Goal: Task Accomplishment & Management: Manage account settings

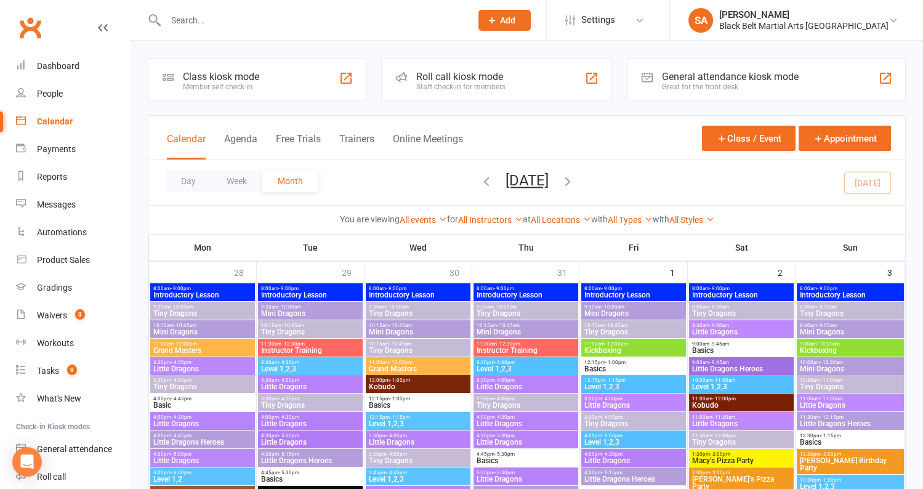
scroll to position [1122, 0]
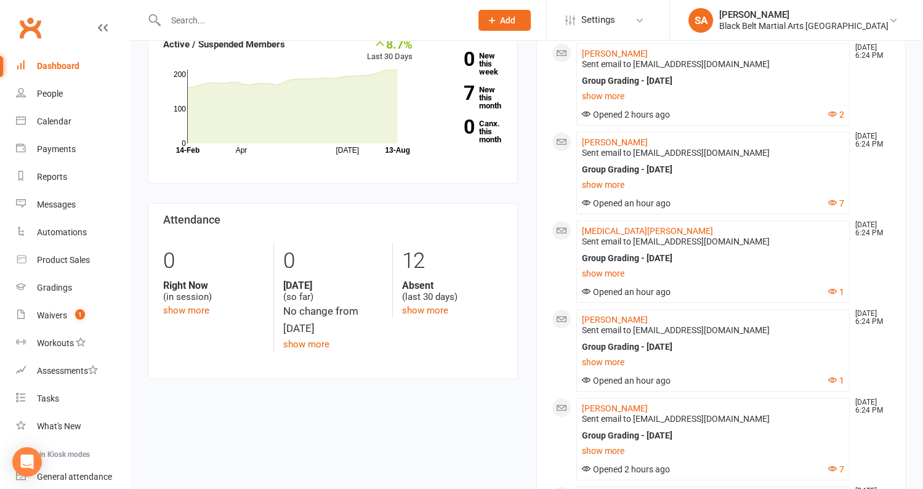
scroll to position [122, 0]
click at [610, 359] on link "show more" at bounding box center [713, 360] width 263 height 17
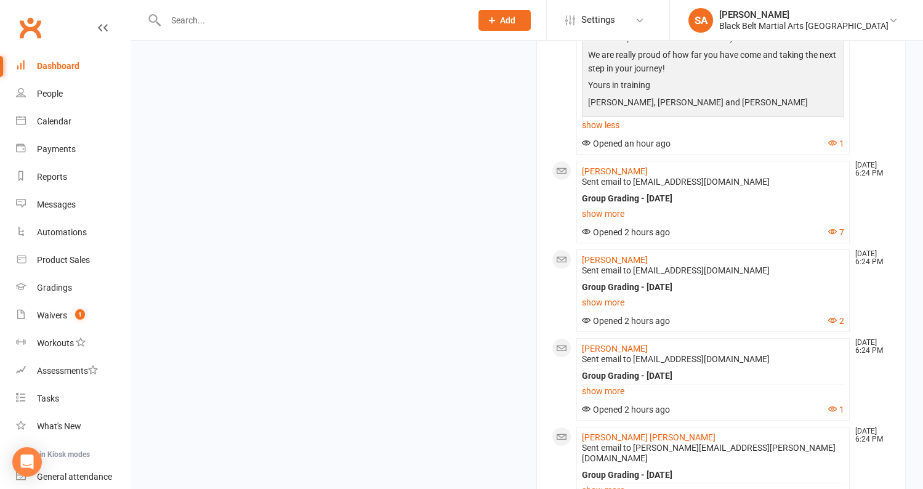
scroll to position [655, 0]
click at [599, 124] on link "show less" at bounding box center [713, 126] width 263 height 17
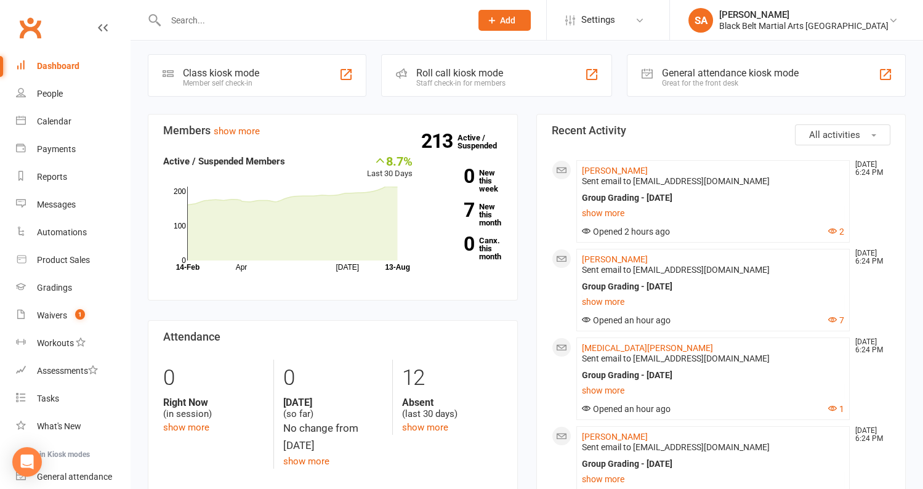
scroll to position [0, 0]
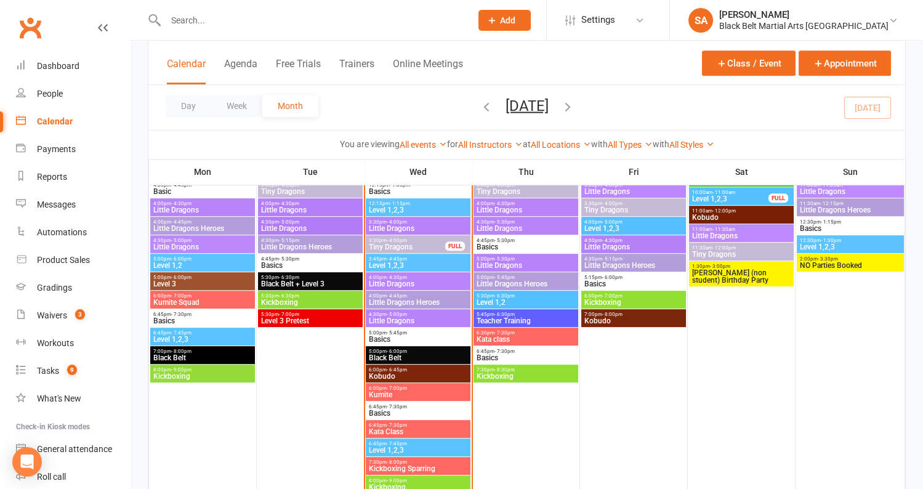
scroll to position [1048, 0]
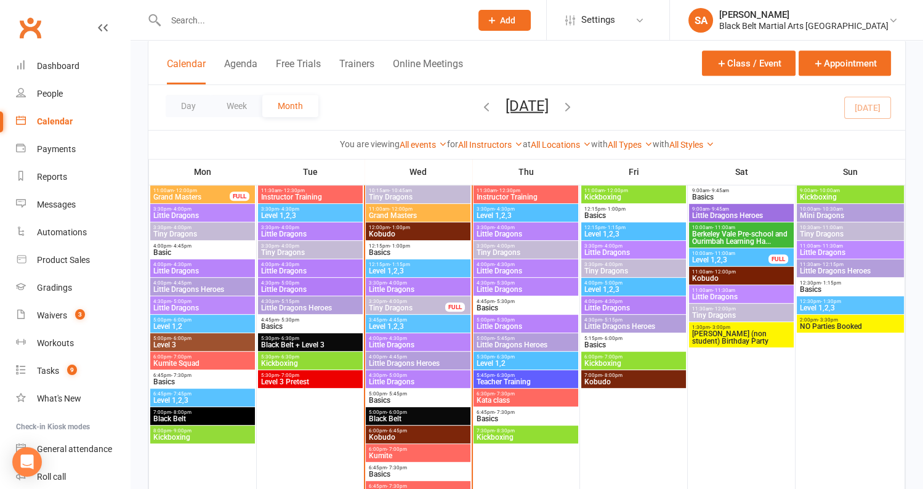
click at [222, 24] on input "text" at bounding box center [312, 20] width 300 height 17
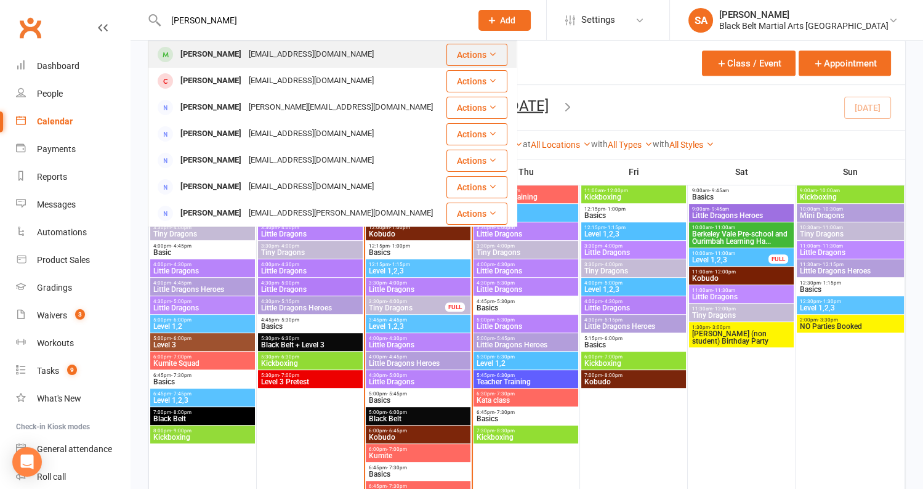
type input "[PERSON_NAME]"
click at [219, 47] on div "[PERSON_NAME]" at bounding box center [211, 55] width 68 height 18
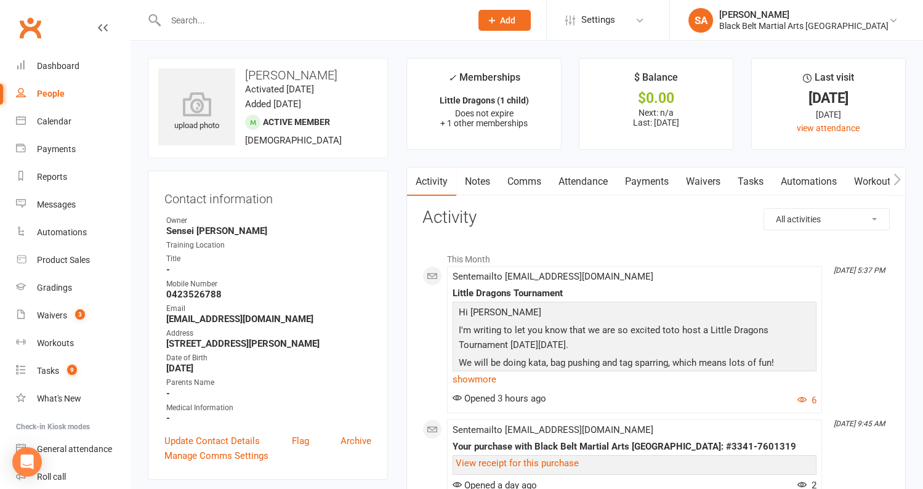
click at [644, 190] on link "Payments" at bounding box center [646, 181] width 61 height 28
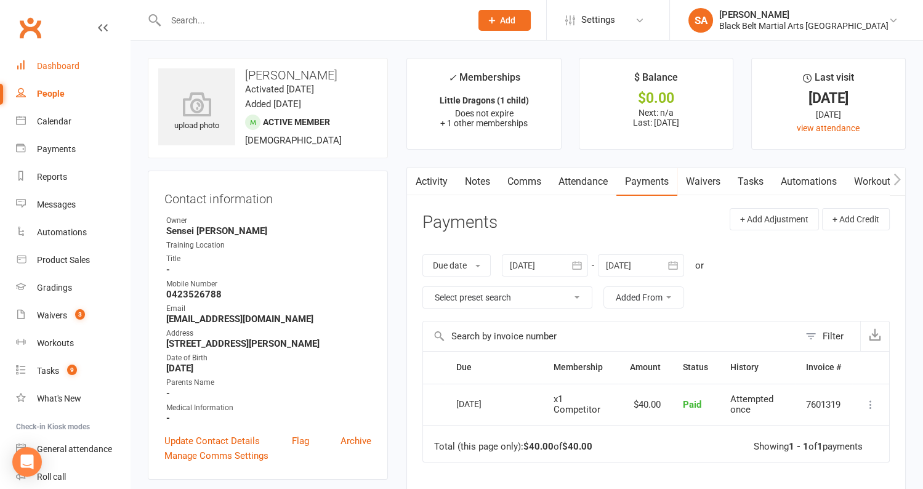
click at [65, 68] on div "Dashboard" at bounding box center [58, 66] width 42 height 10
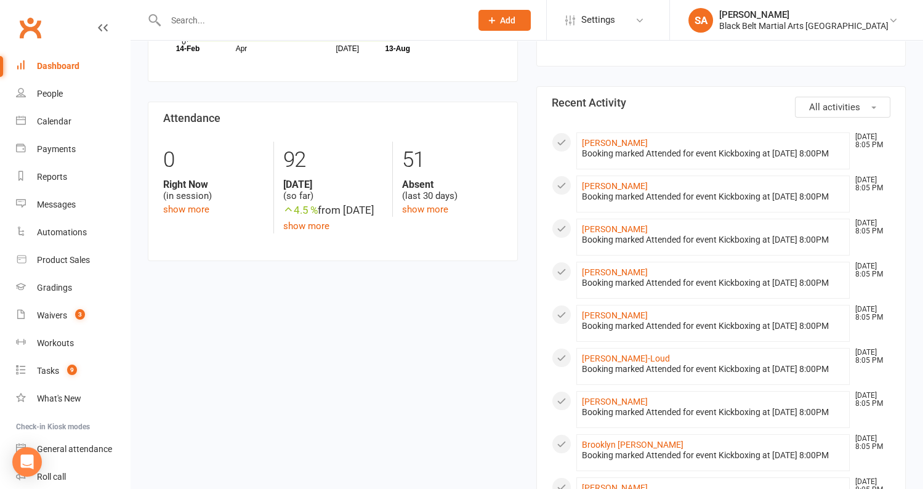
scroll to position [318, 0]
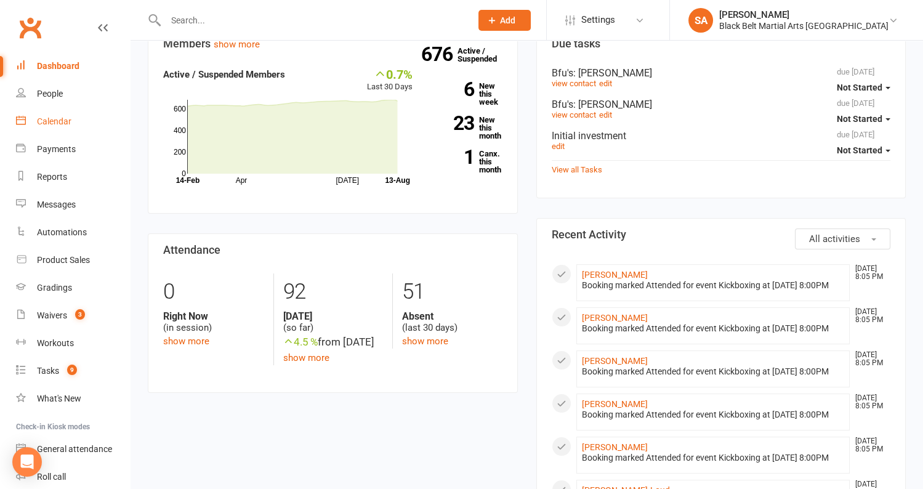
click at [47, 124] on div "Calendar" at bounding box center [54, 121] width 34 height 10
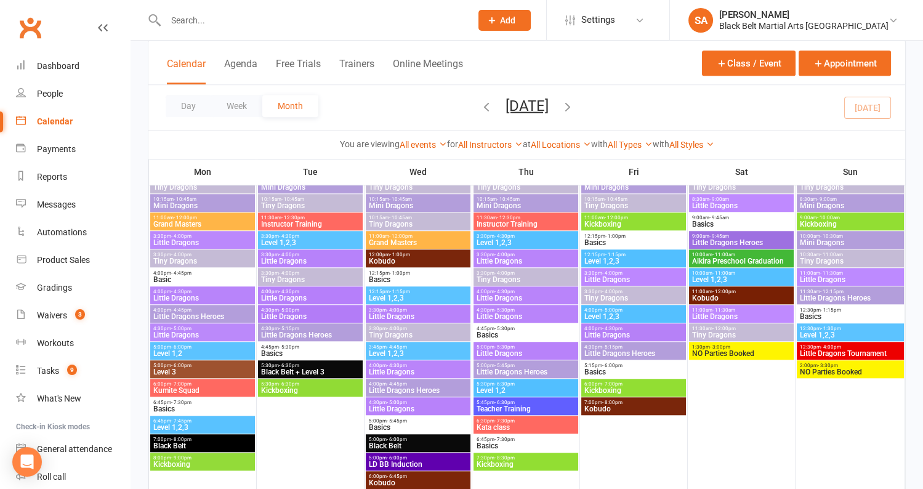
scroll to position [1925, 0]
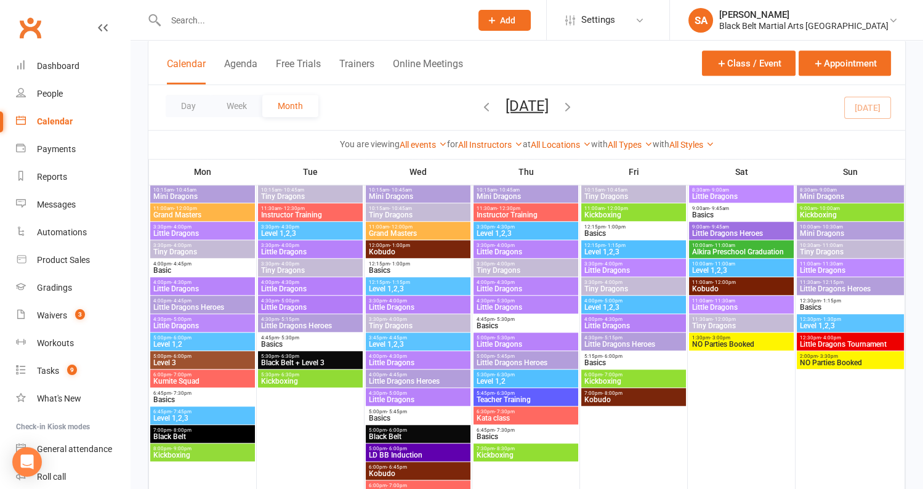
click at [425, 452] on span "LD BB Induction" at bounding box center [418, 454] width 100 height 7
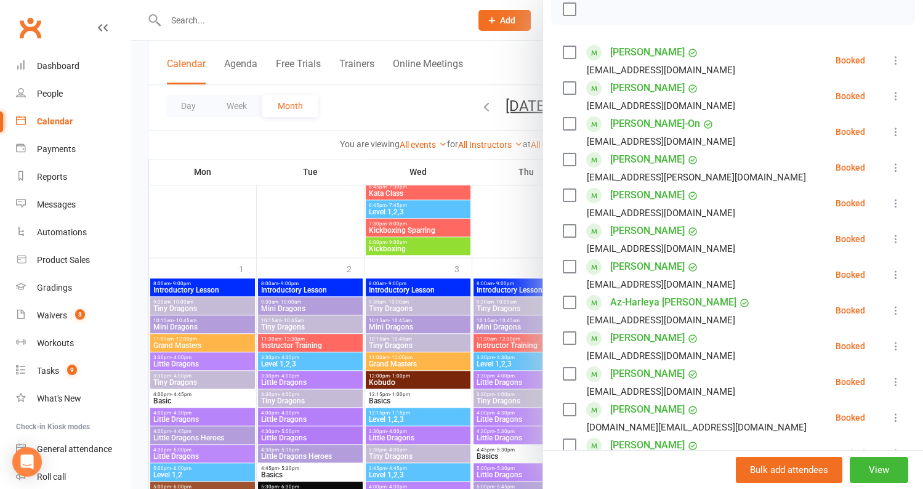
scroll to position [183, 0]
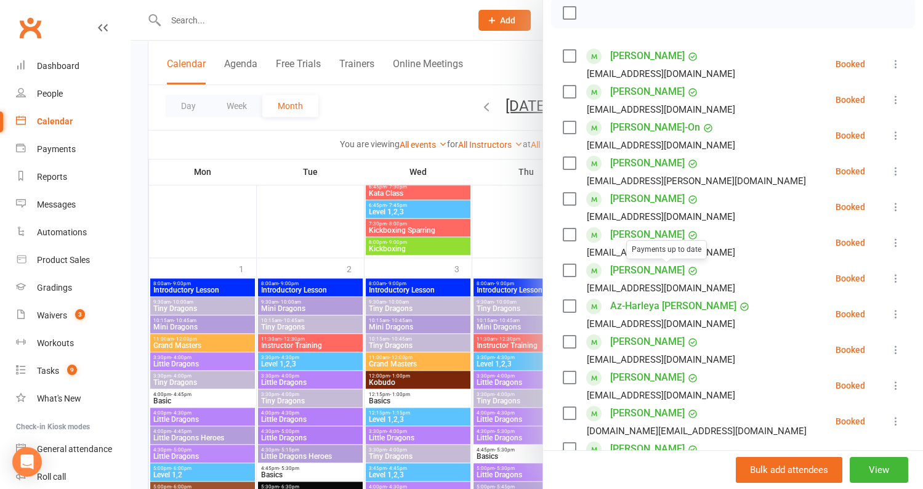
click at [320, 218] on div at bounding box center [527, 244] width 792 height 489
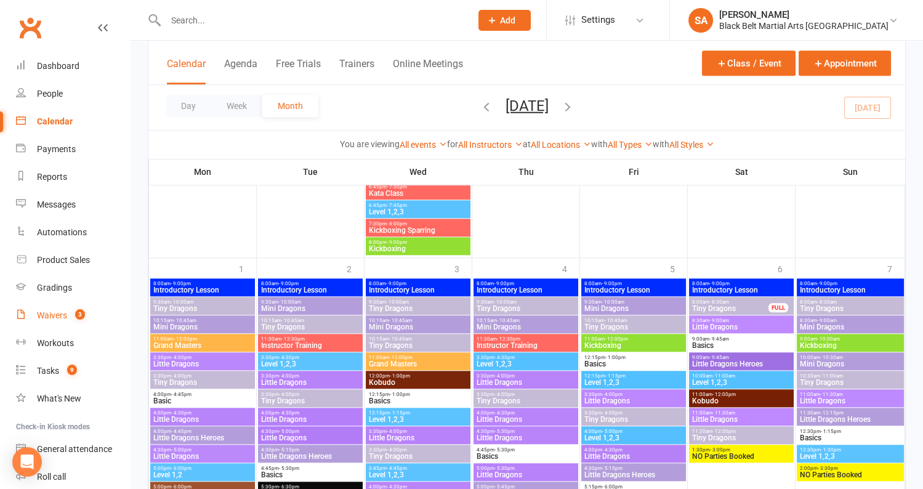
click at [47, 321] on link "Waivers 3" at bounding box center [73, 316] width 114 height 28
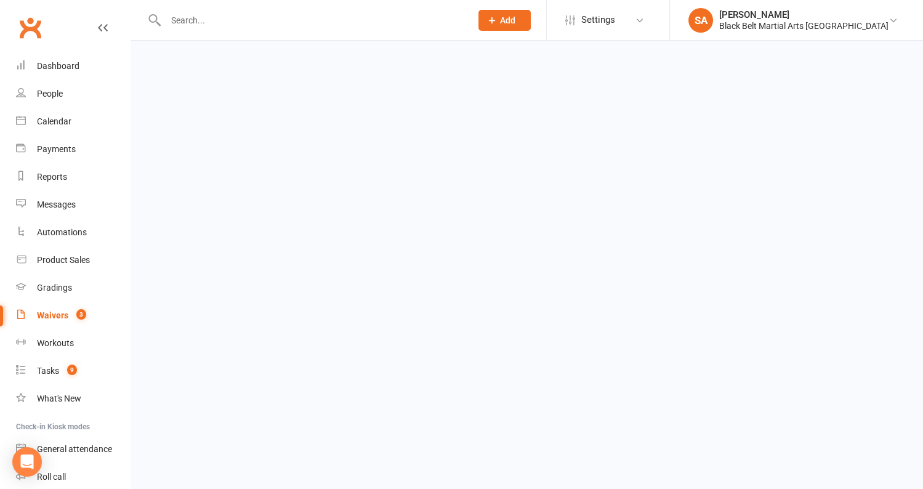
select select "100"
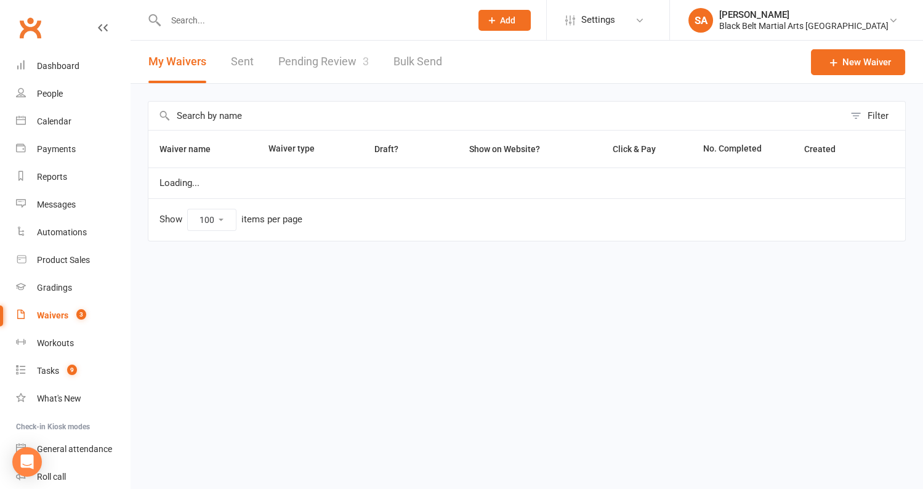
click at [332, 63] on link "Pending Review 3" at bounding box center [323, 62] width 90 height 42
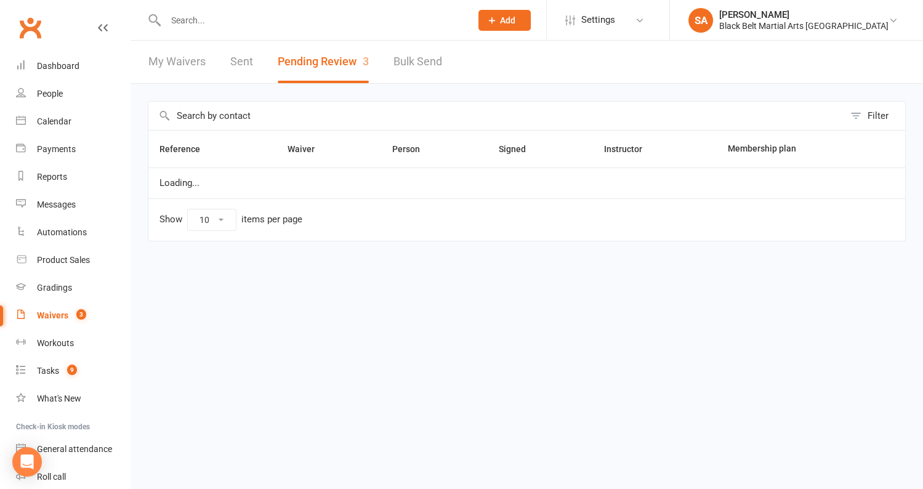
select select "50"
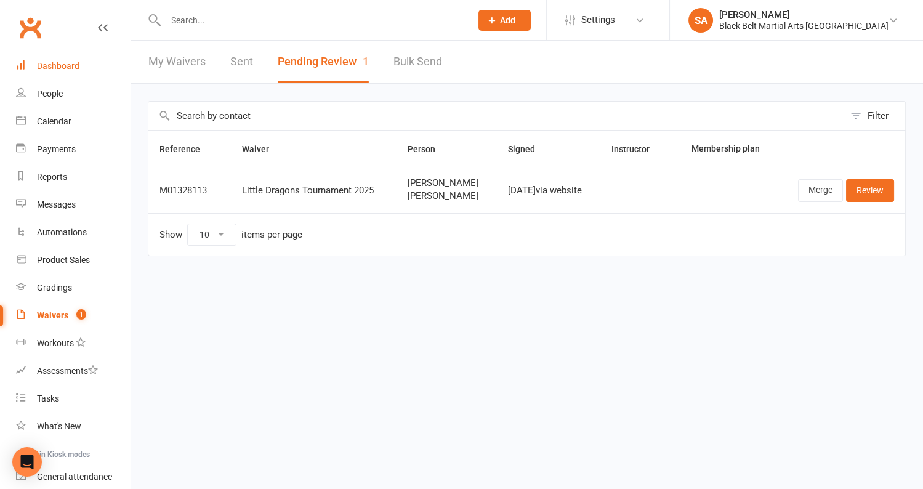
click at [65, 63] on div "Dashboard" at bounding box center [58, 66] width 42 height 10
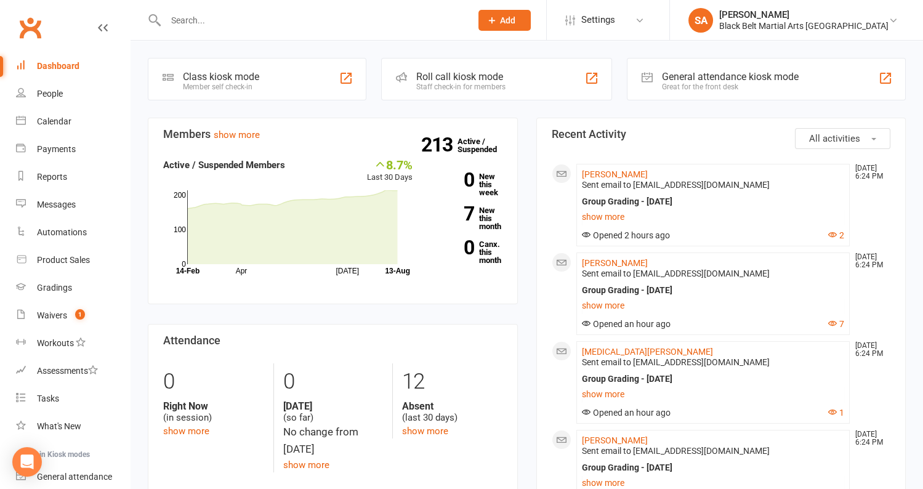
click at [62, 68] on div "Dashboard" at bounding box center [58, 66] width 42 height 10
click at [50, 319] on div "Waivers" at bounding box center [52, 315] width 30 height 10
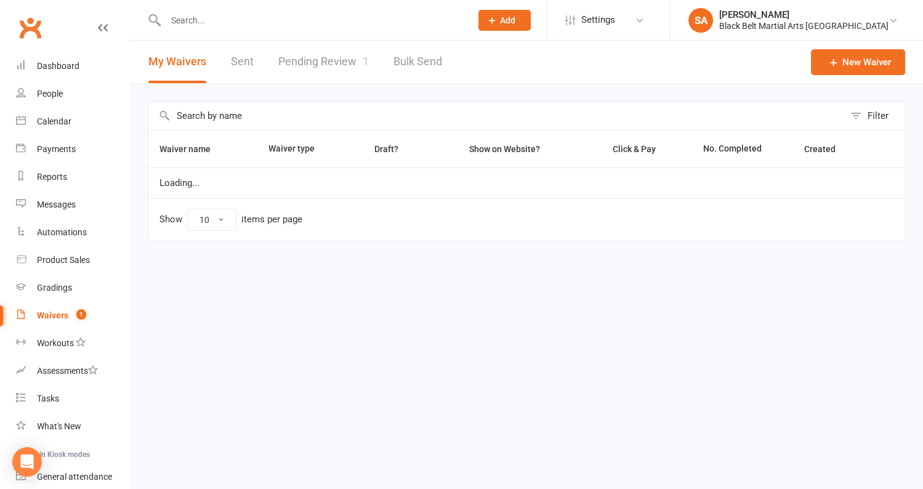
select select "100"
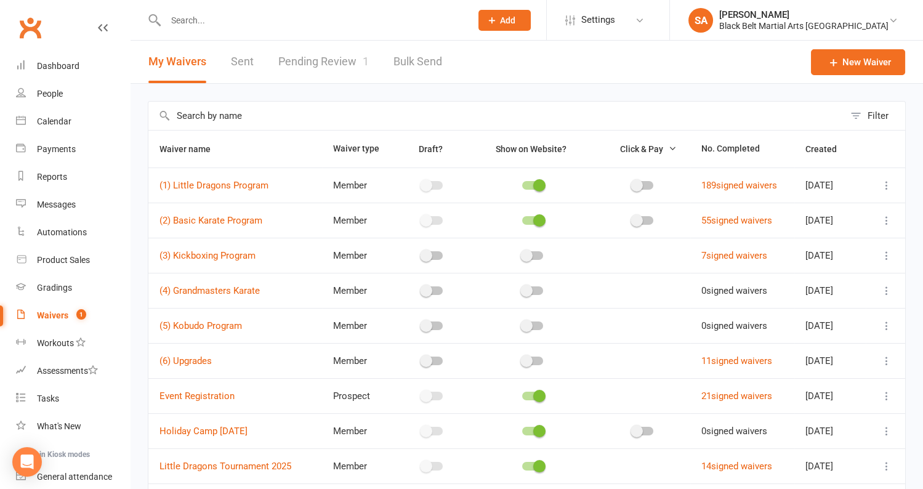
click at [335, 60] on link "Pending Review 1" at bounding box center [323, 62] width 90 height 42
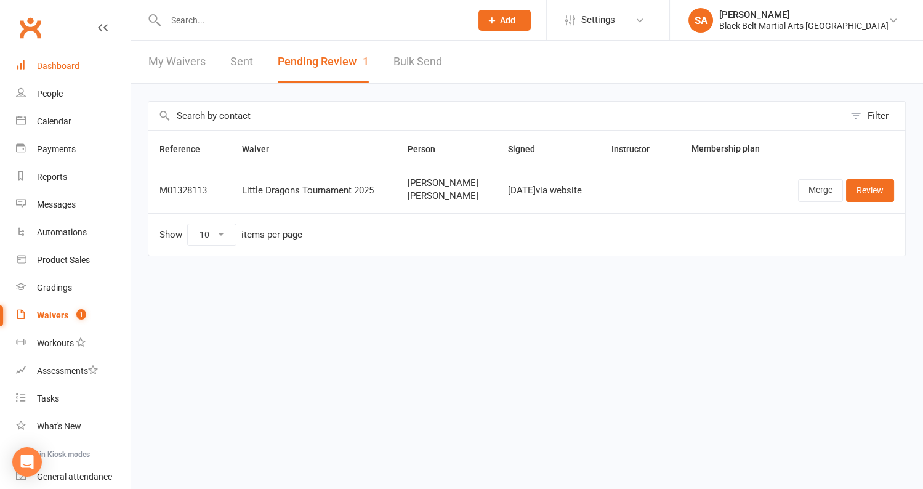
click at [75, 60] on link "Dashboard" at bounding box center [73, 66] width 114 height 28
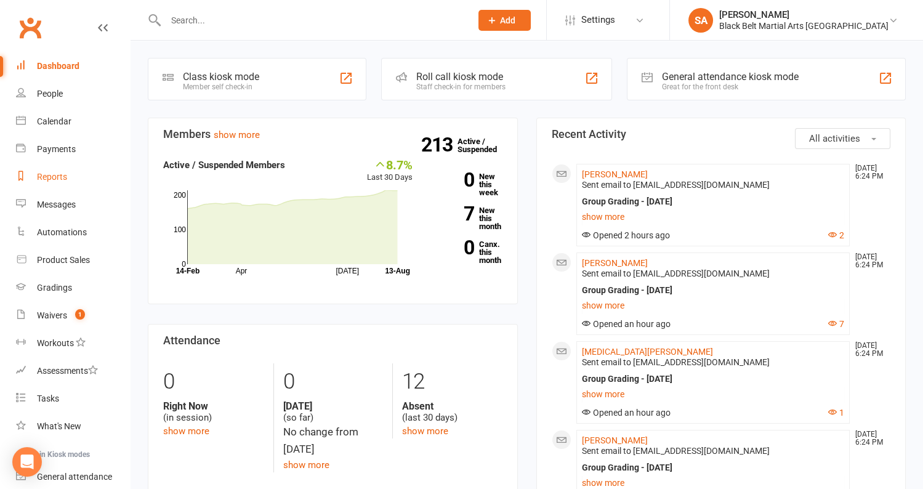
click at [40, 174] on div "Reports" at bounding box center [52, 177] width 30 height 10
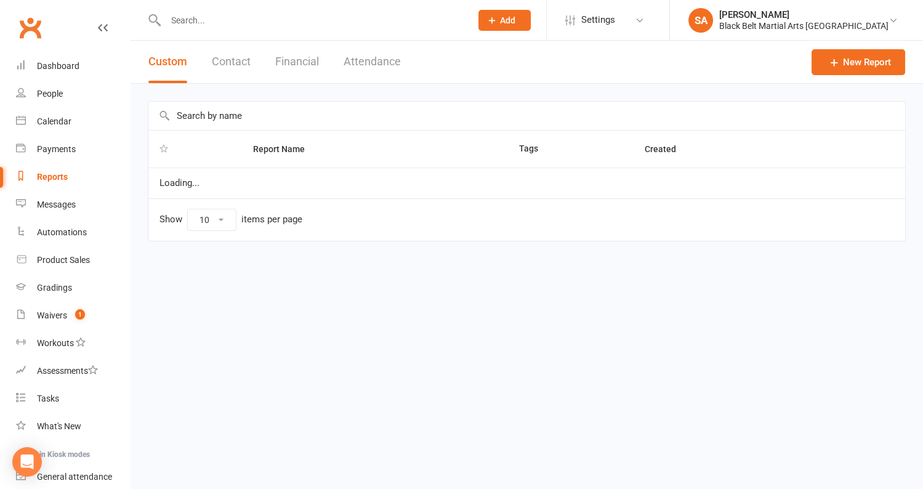
select select "100"
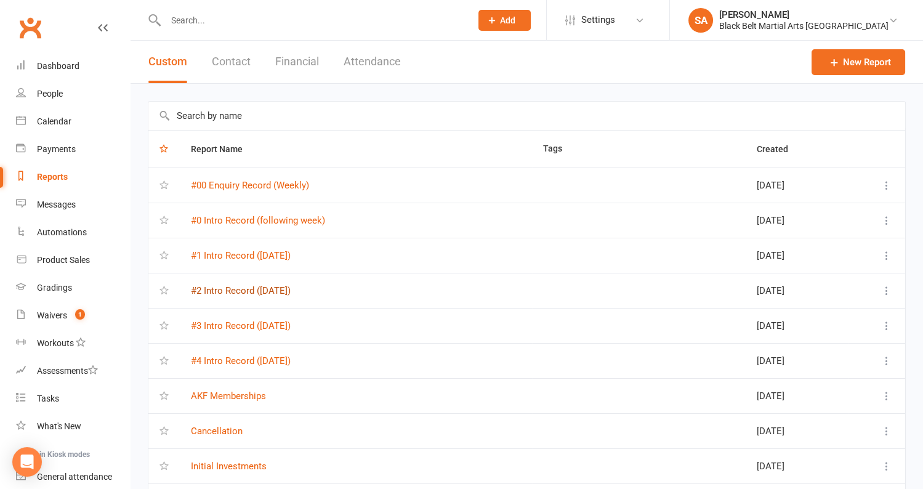
click at [252, 287] on link "#2 Intro Record (Thursday)" at bounding box center [241, 290] width 100 height 11
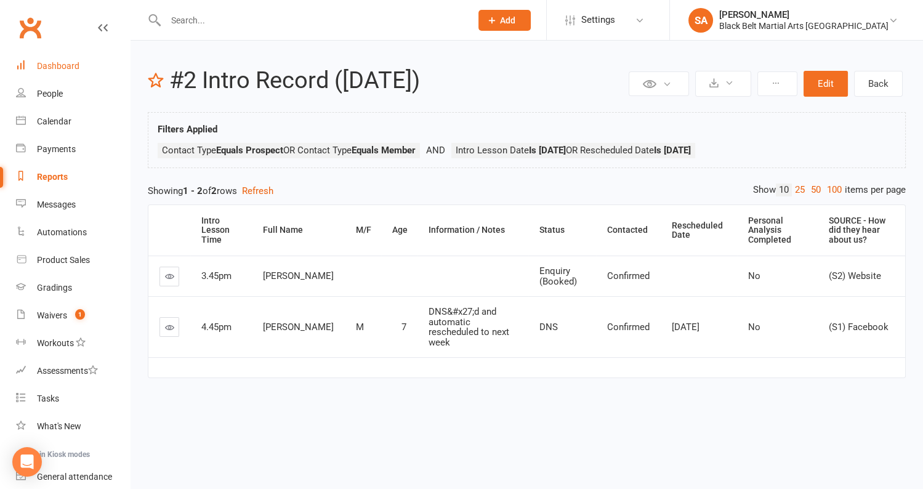
click at [53, 71] on link "Dashboard" at bounding box center [73, 66] width 114 height 28
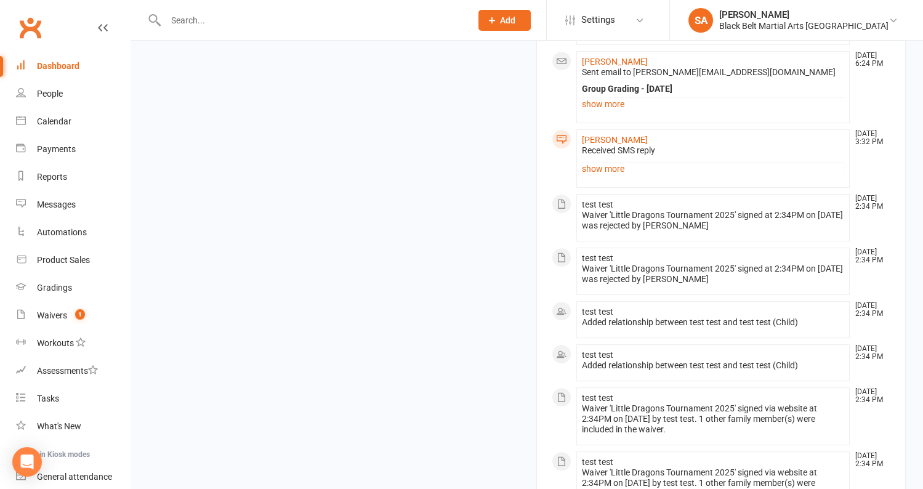
scroll to position [999, 0]
click at [592, 161] on link "show more" at bounding box center [713, 169] width 263 height 17
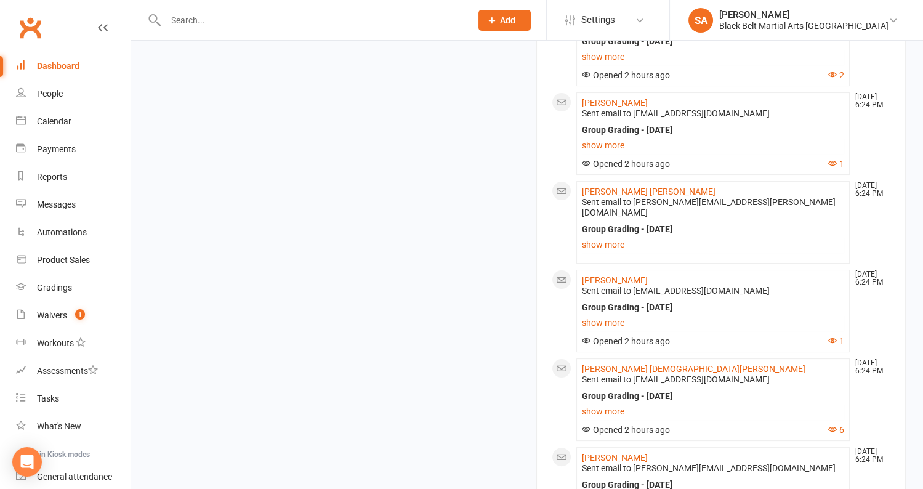
scroll to position [0, 0]
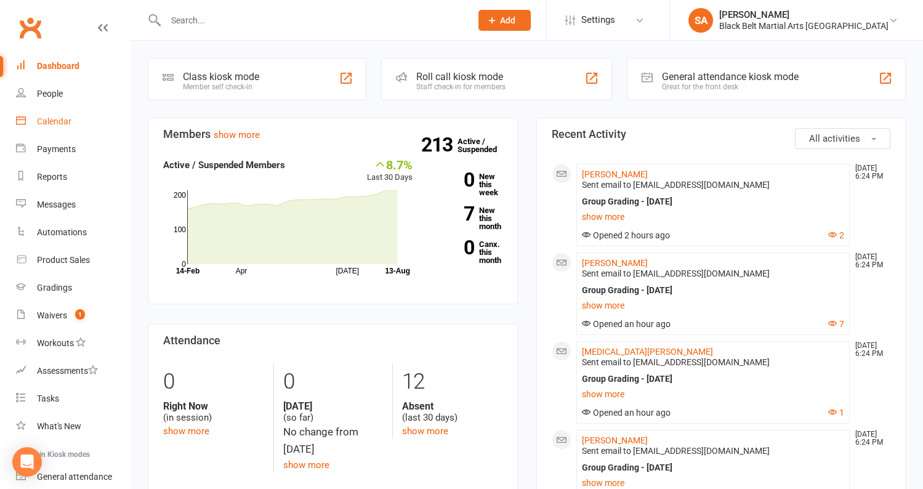
click at [55, 123] on div "Calendar" at bounding box center [54, 121] width 34 height 10
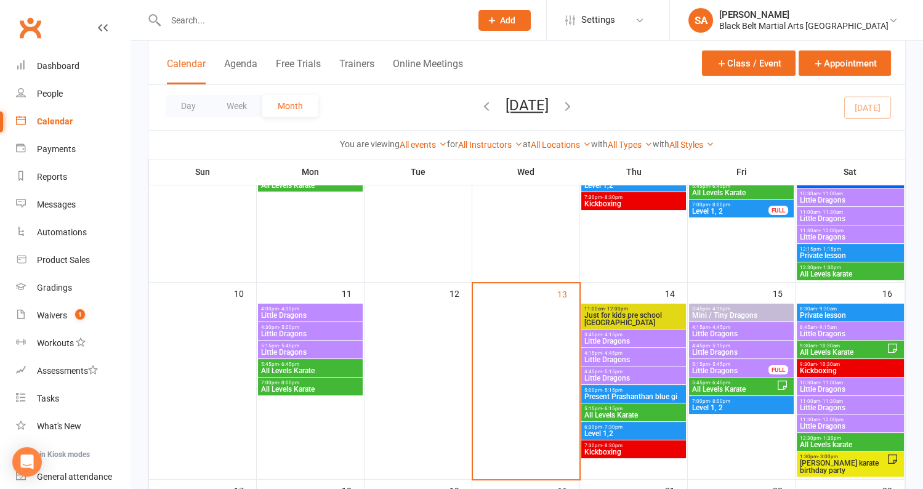
scroll to position [411, 0]
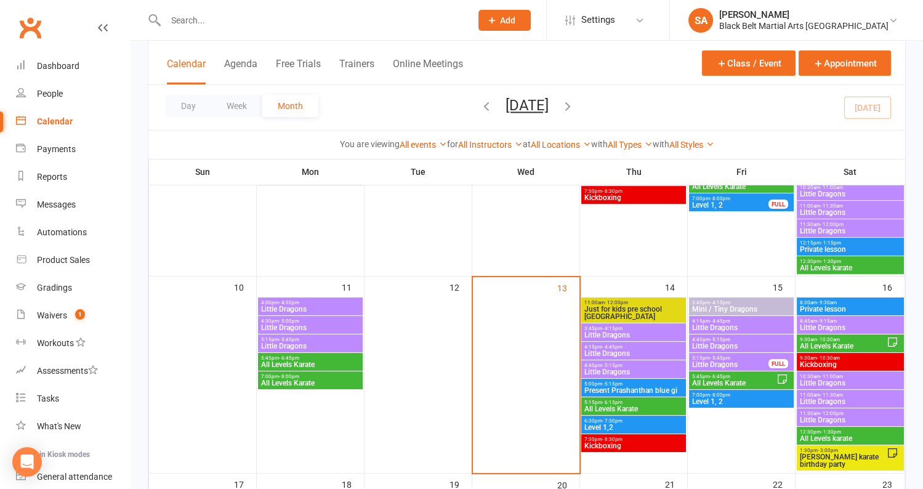
click at [612, 400] on span "- 6:15pm" at bounding box center [612, 403] width 20 height 6
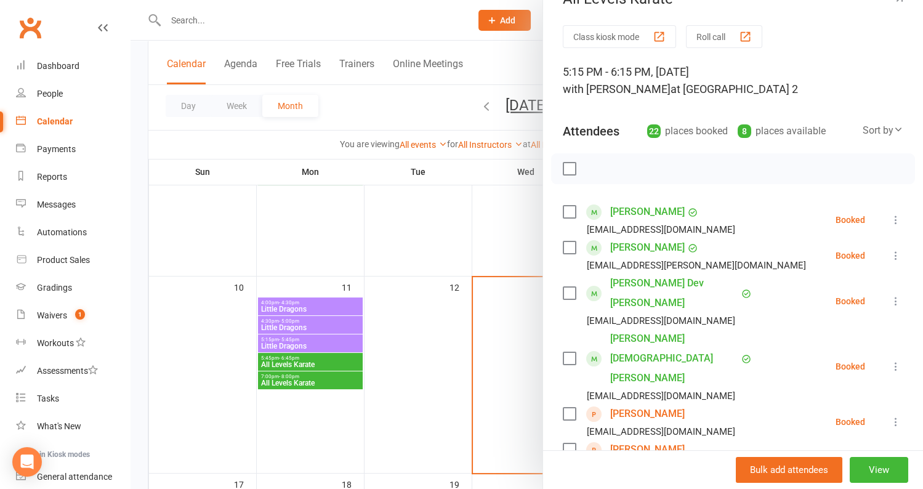
scroll to position [28, 0]
click at [649, 403] on link "[PERSON_NAME]" at bounding box center [647, 413] width 74 height 20
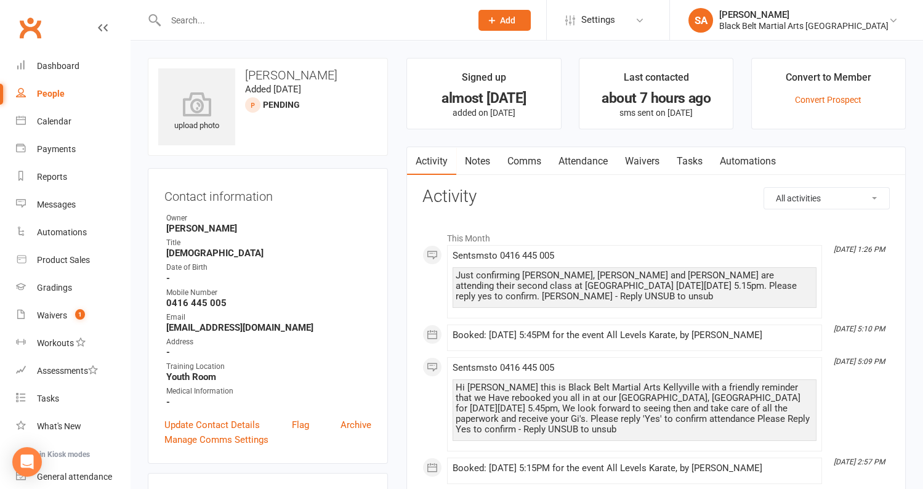
click at [518, 163] on link "Comms" at bounding box center [524, 161] width 51 height 28
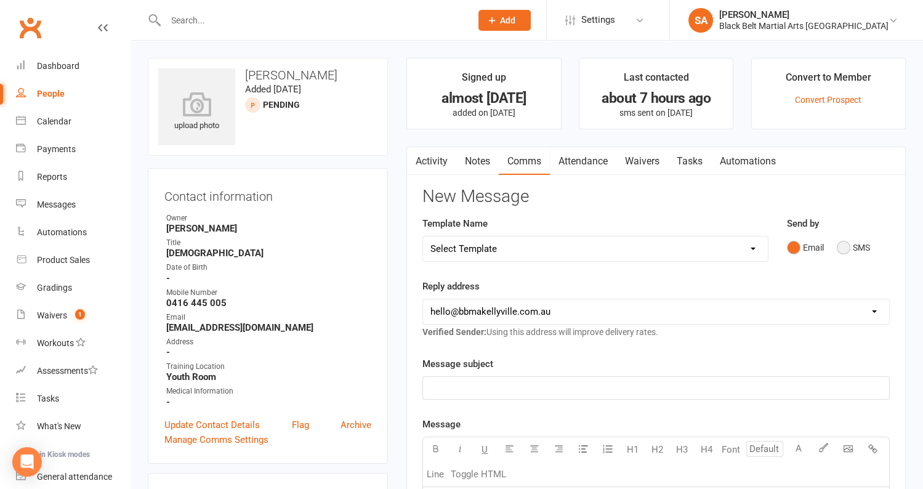
click at [841, 243] on button "SMS" at bounding box center [853, 247] width 33 height 23
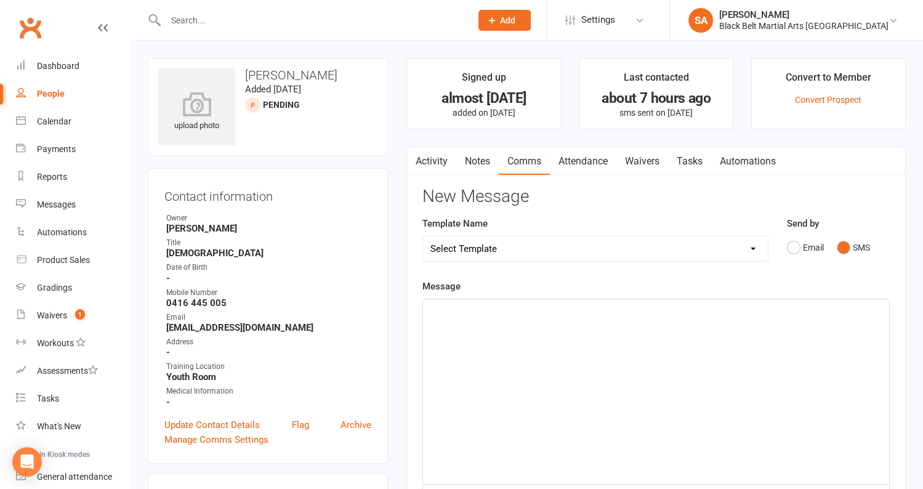
click at [603, 446] on div "﻿" at bounding box center [656, 391] width 466 height 185
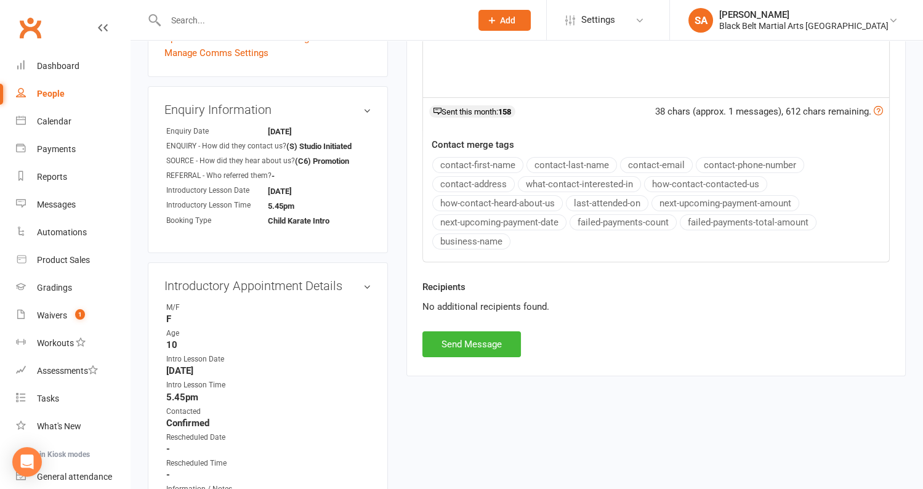
scroll to position [390, 0]
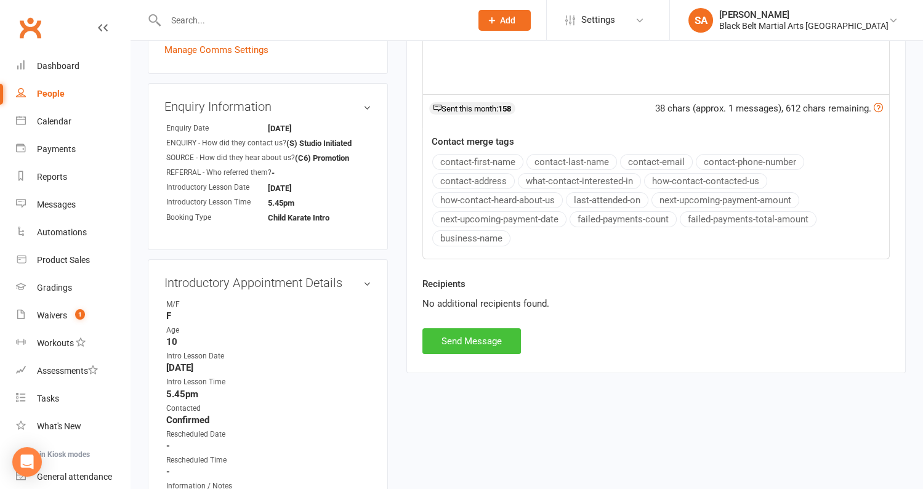
click at [491, 332] on button "Send Message" at bounding box center [471, 341] width 98 height 26
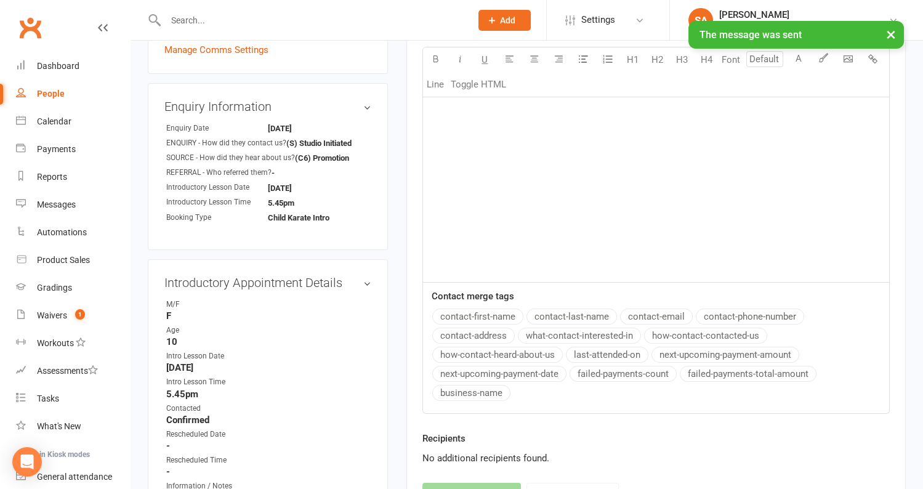
scroll to position [0, 0]
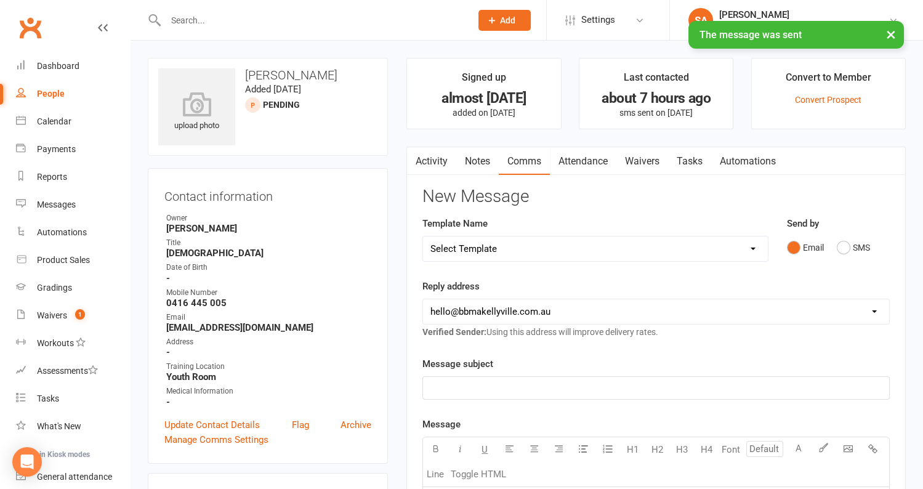
click at [428, 152] on link "Activity" at bounding box center [431, 161] width 49 height 28
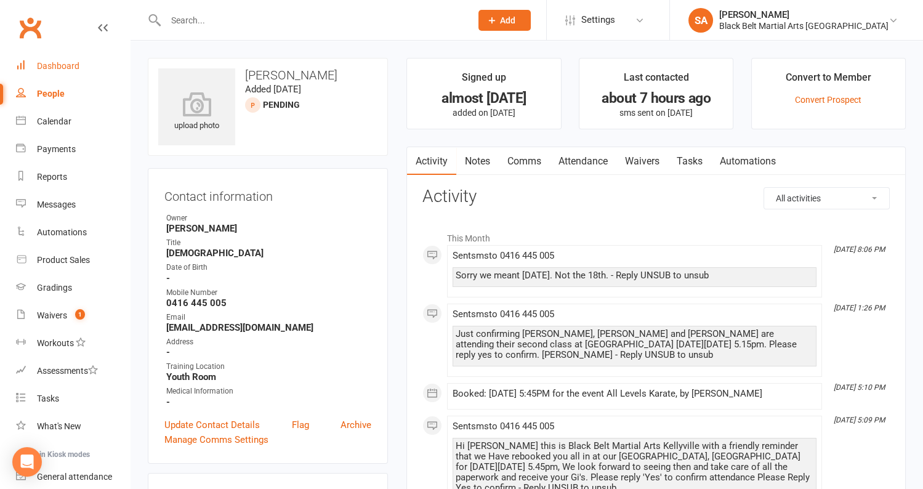
click at [71, 58] on link "Dashboard" at bounding box center [73, 66] width 114 height 28
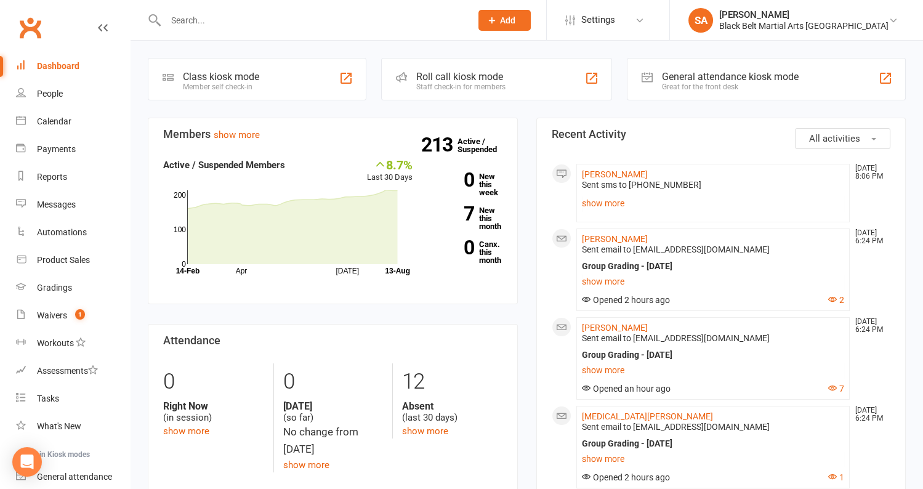
click at [65, 71] on link "Dashboard" at bounding box center [73, 66] width 114 height 28
click at [216, 22] on input "text" at bounding box center [312, 20] width 300 height 17
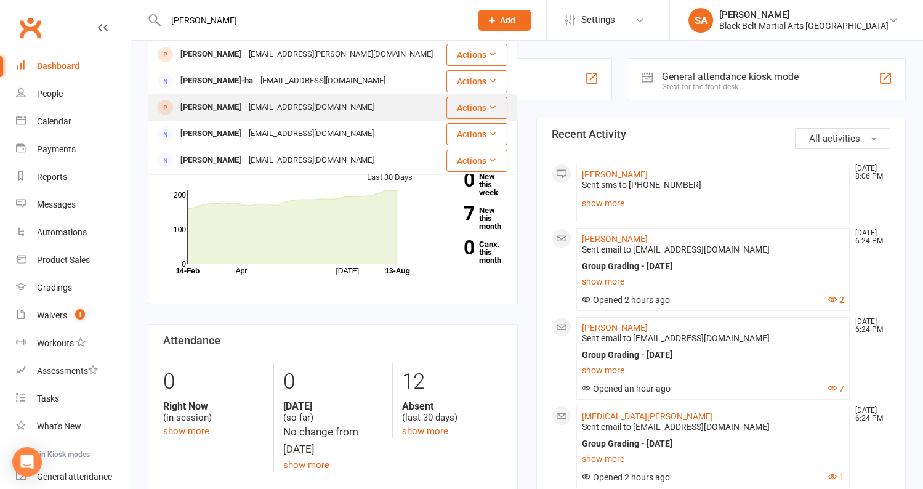
scroll to position [2, 0]
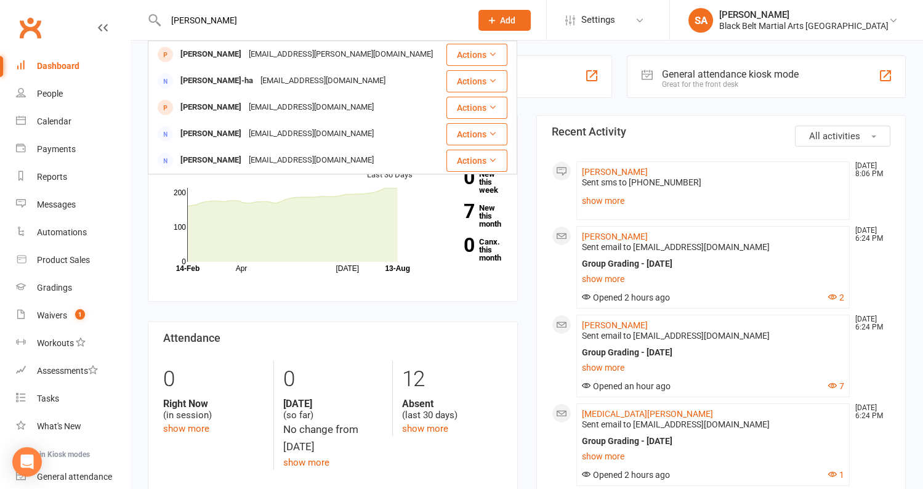
type input "[PERSON_NAME]"
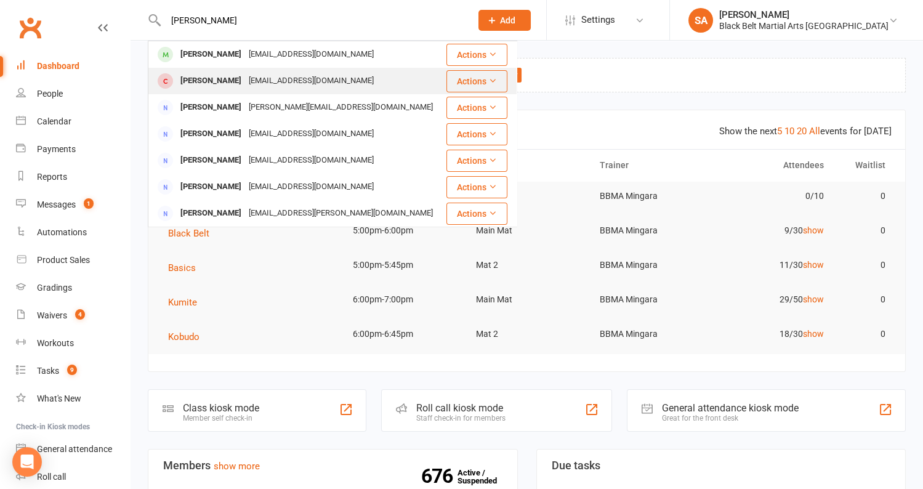
type input "Henry Roberts"
click at [251, 77] on div "Lily.addis41@gmail.com" at bounding box center [311, 81] width 132 height 18
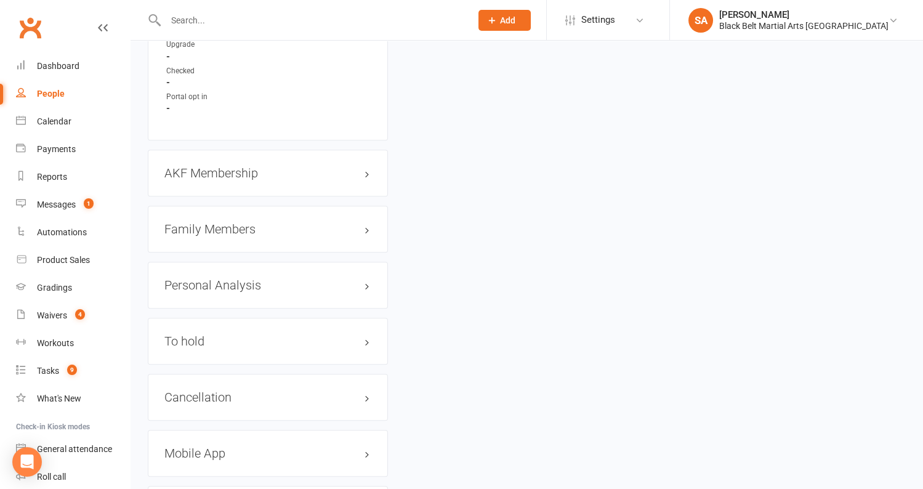
scroll to position [1100, 0]
click at [216, 223] on h3 "Family Members" at bounding box center [267, 230] width 207 height 14
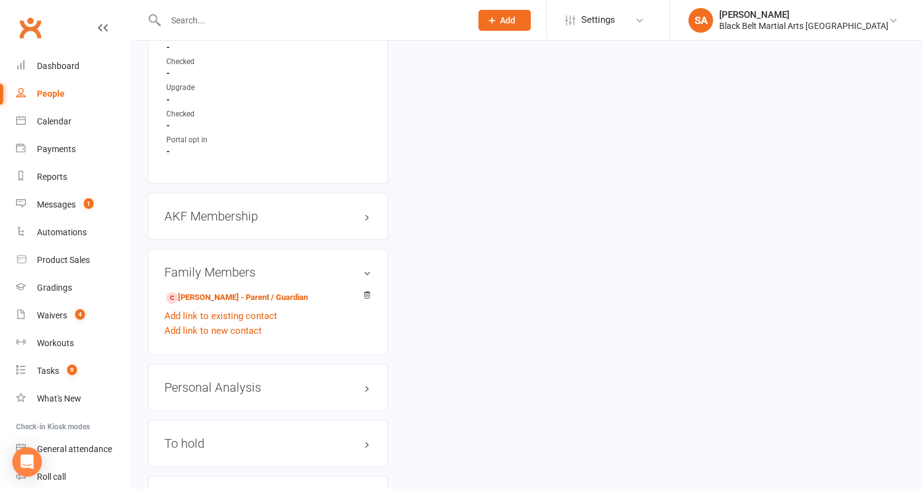
scroll to position [1173, 0]
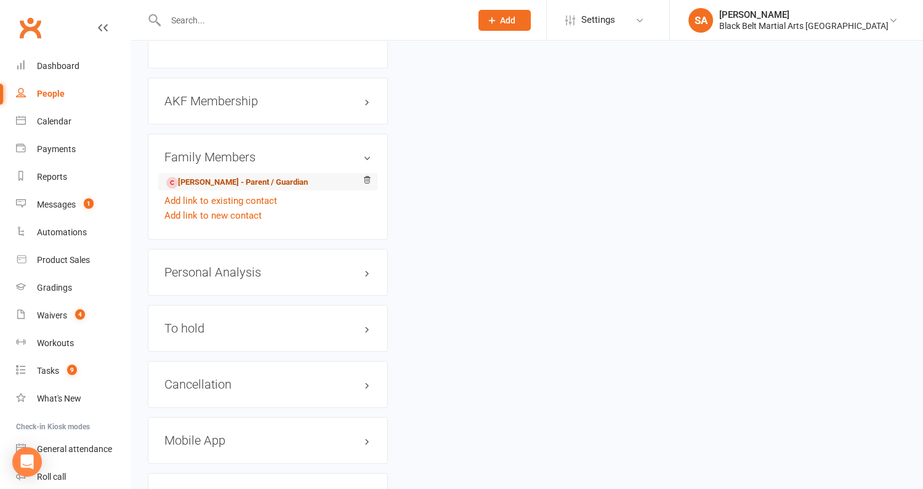
click at [225, 179] on link "Lily Roberts - Parent / Guardian" at bounding box center [237, 182] width 142 height 13
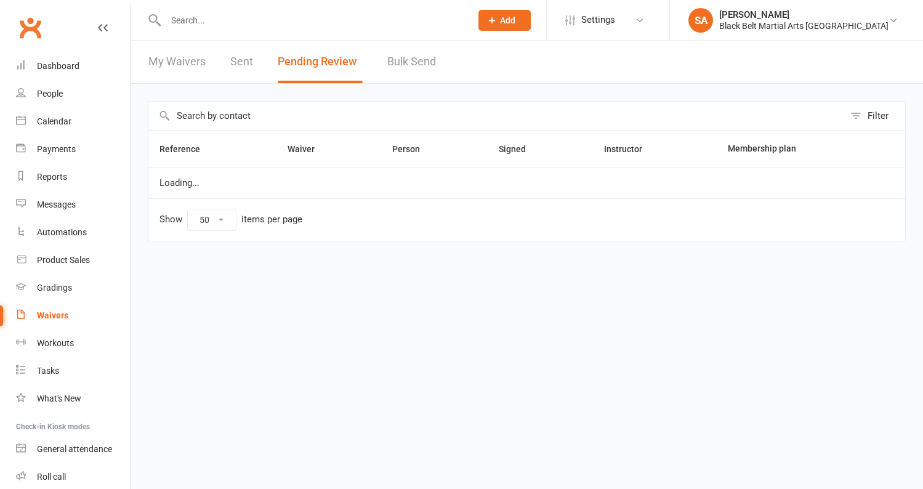
select select "50"
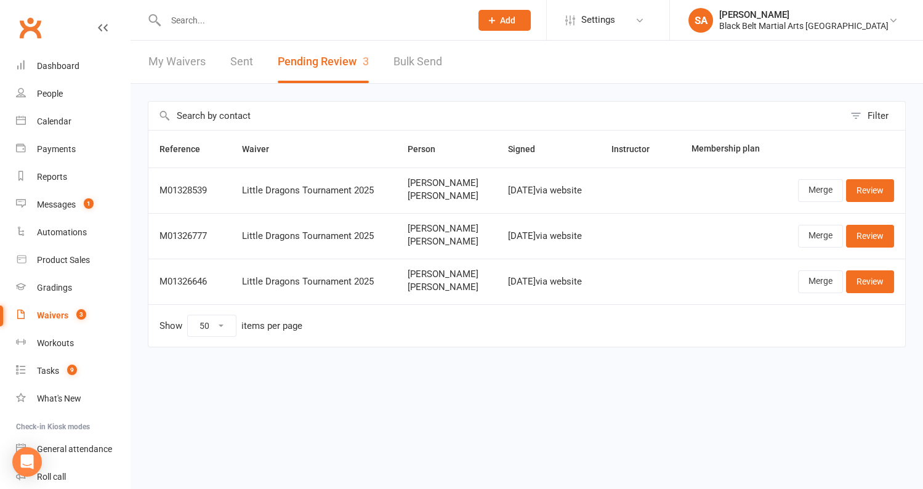
click at [225, 12] on input "text" at bounding box center [312, 20] width 300 height 17
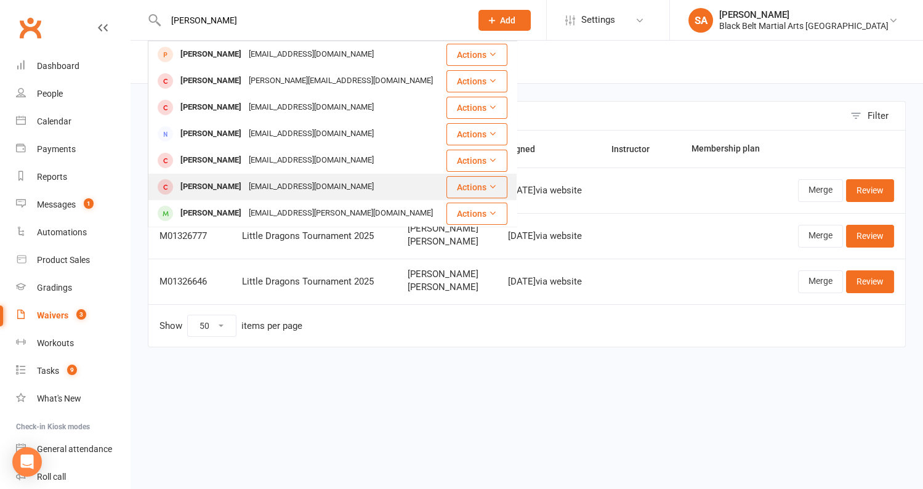
scroll to position [85, 0]
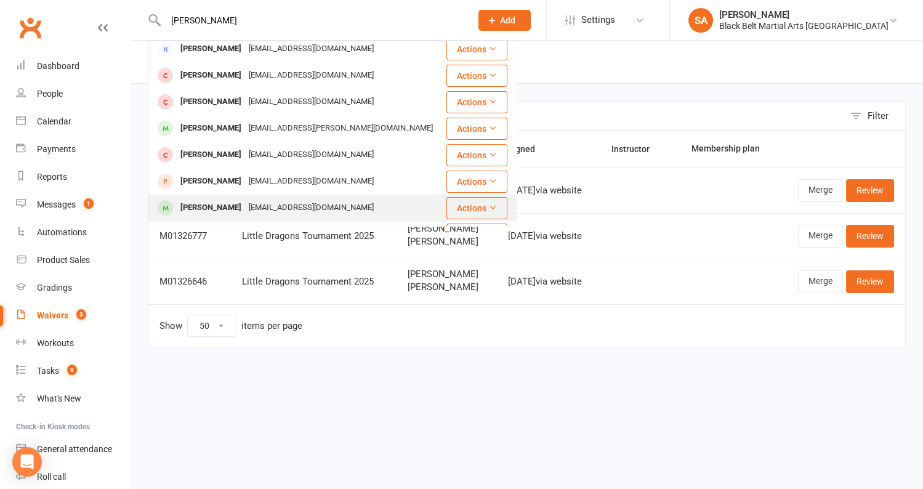
type input "Jonathan Bi"
click at [254, 207] on div "loic.quinjo@hotmail.fr" at bounding box center [311, 208] width 132 height 18
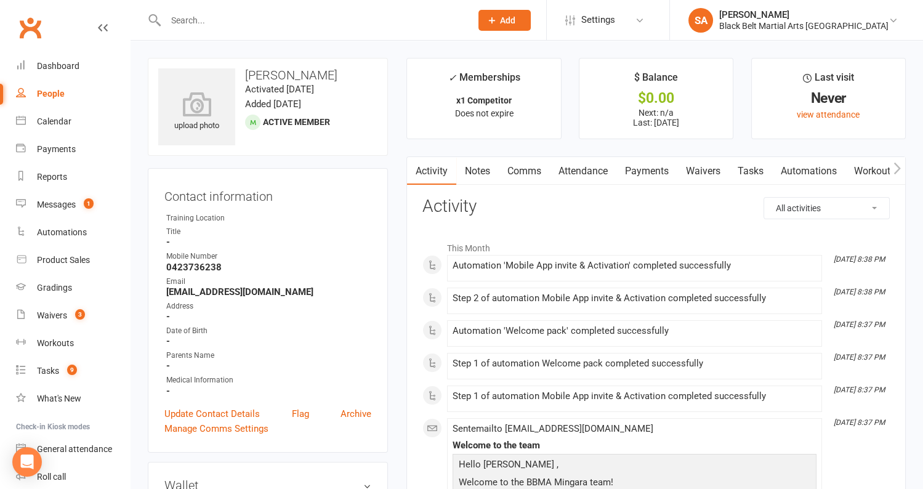
drag, startPoint x: 358, startPoint y: 70, endPoint x: 245, endPoint y: 73, distance: 113.3
click at [245, 73] on h3 "Jonathon Bileckij" at bounding box center [267, 75] width 219 height 14
copy h3 "Jonathon Bileckij"
click at [289, 18] on input "text" at bounding box center [312, 20] width 300 height 17
click at [246, 21] on input "text" at bounding box center [312, 20] width 300 height 17
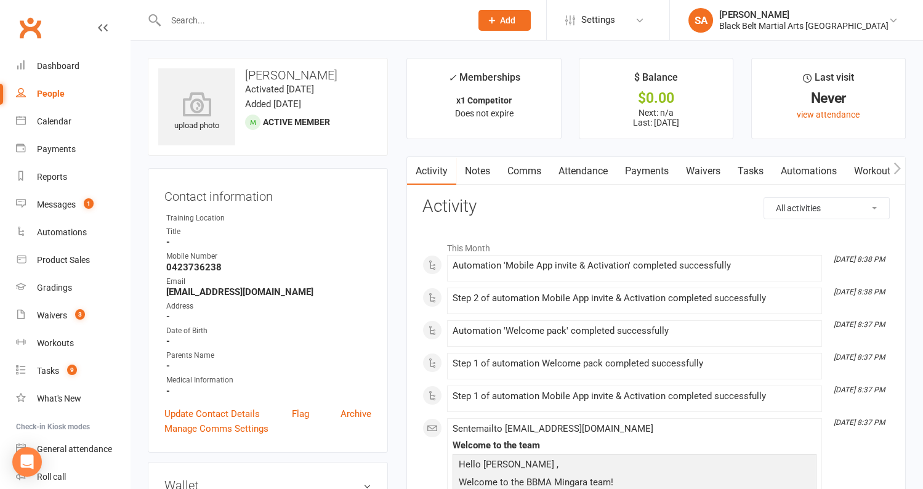
paste input "Jonathon Bileckij"
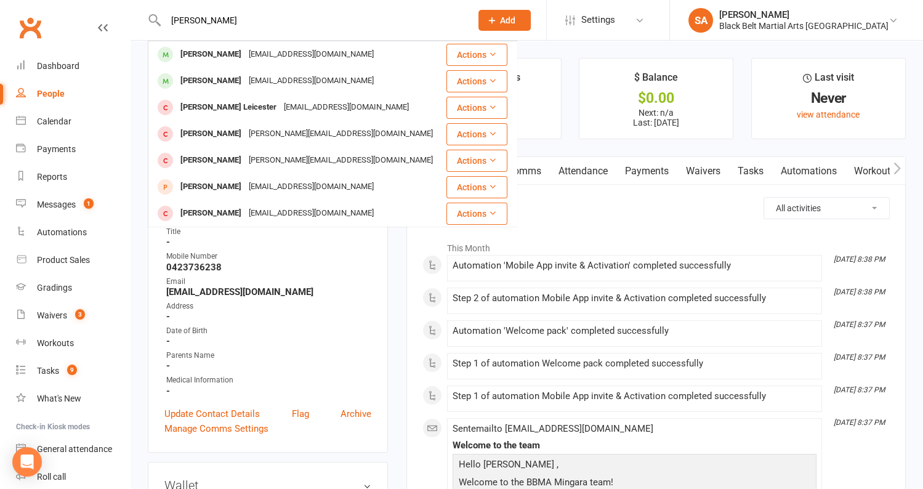
type input "Jonathon Bileckij"
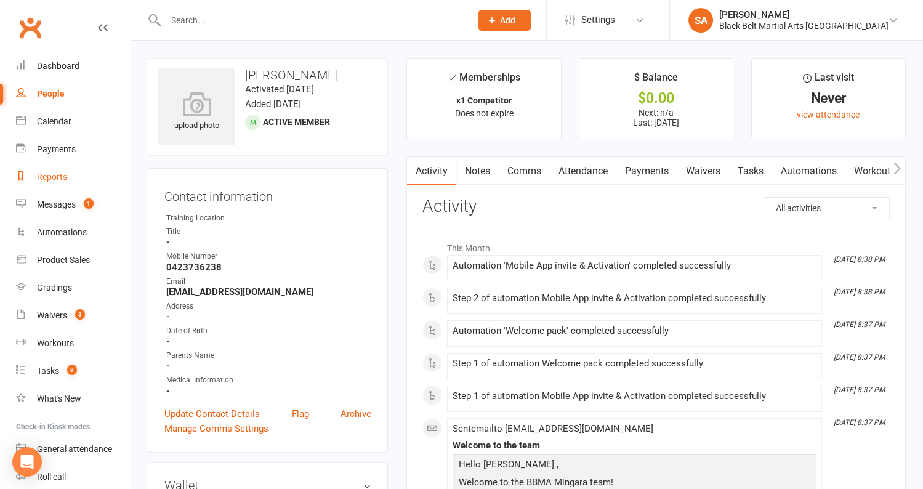
click at [49, 173] on div "Reports" at bounding box center [52, 177] width 30 height 10
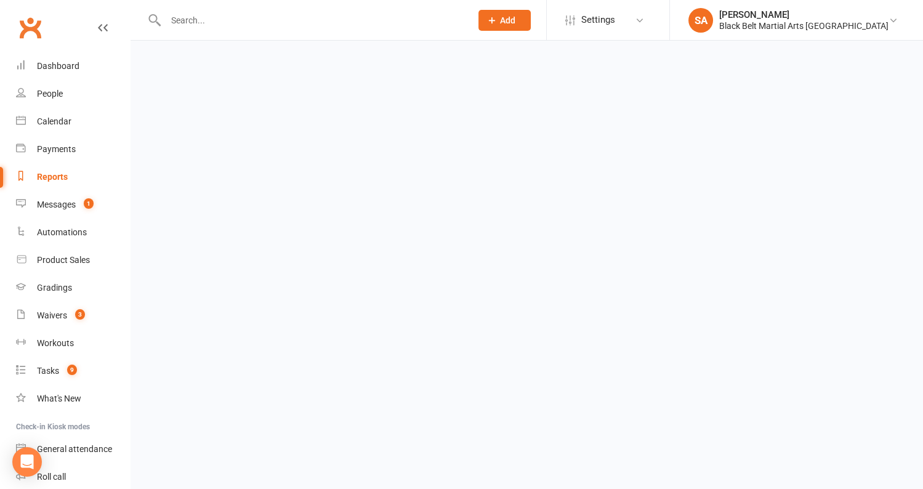
select select "100"
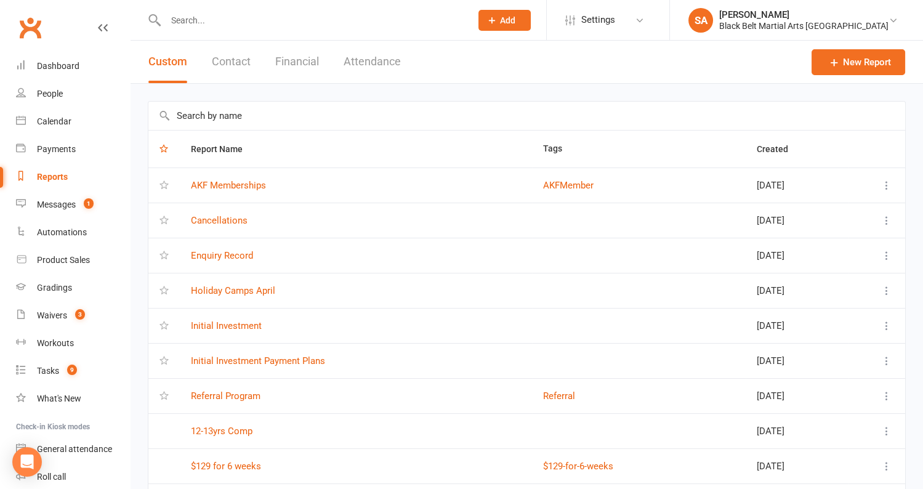
click at [260, 127] on input "text" at bounding box center [526, 116] width 757 height 28
click at [260, 124] on input "text" at bounding box center [526, 116] width 757 height 28
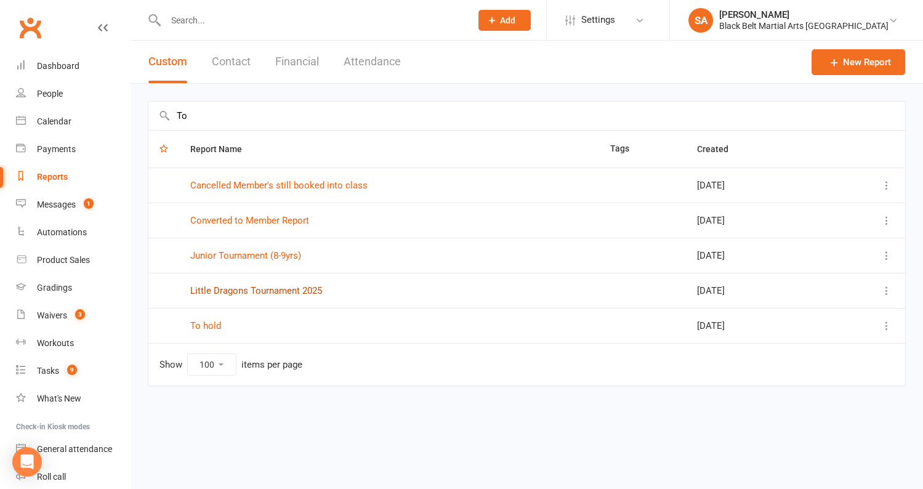
type input "To"
click at [283, 292] on link "Little Dragons Tournament 2025" at bounding box center [256, 290] width 132 height 11
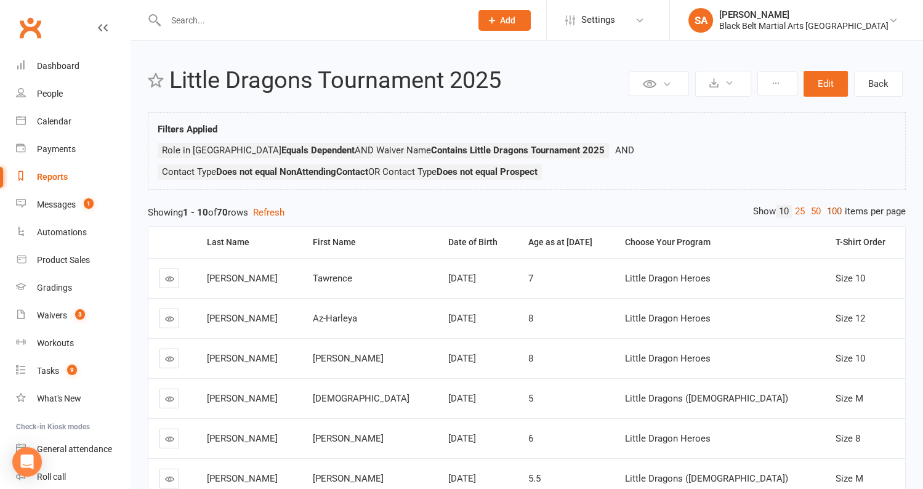
click at [828, 216] on link "100" at bounding box center [834, 211] width 21 height 13
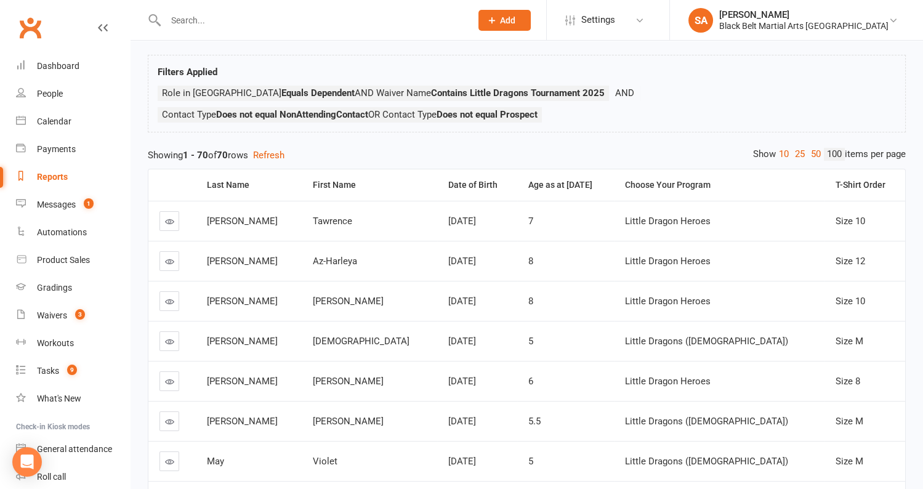
scroll to position [58, 0]
drag, startPoint x: 358, startPoint y: 382, endPoint x: 315, endPoint y: 382, distance: 43.1
click at [315, 382] on tr "Nilsson Curtis February 27th, 2018 6 Little Dragon Heroes Size 8" at bounding box center [526, 380] width 757 height 40
copy tr "[PERSON_NAME]"
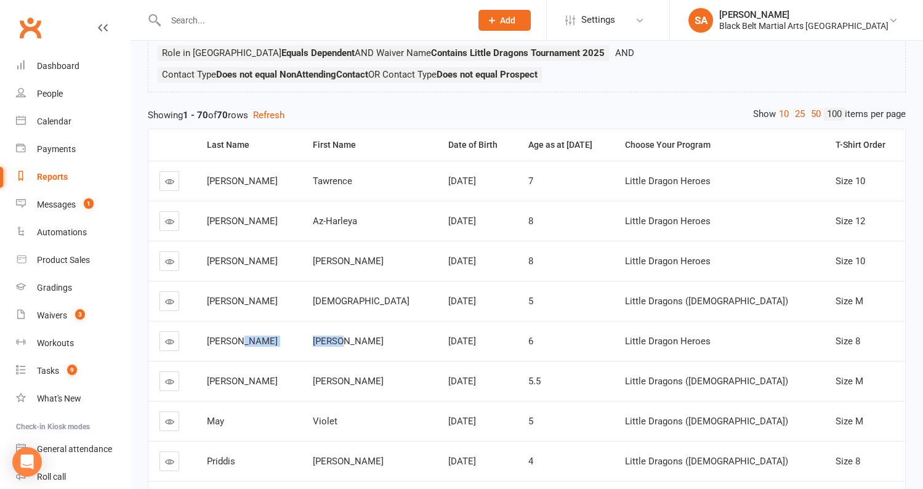
scroll to position [0, 0]
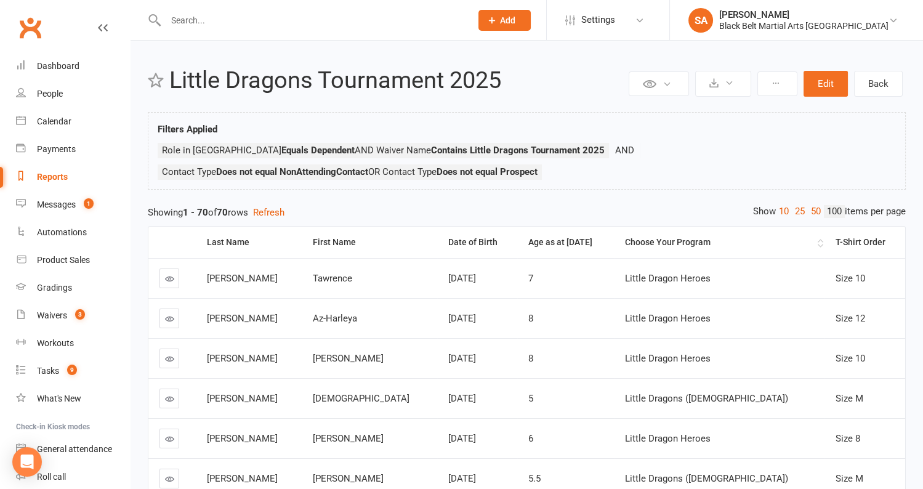
click at [814, 238] on th "Choose Your Program" at bounding box center [719, 242] width 211 height 31
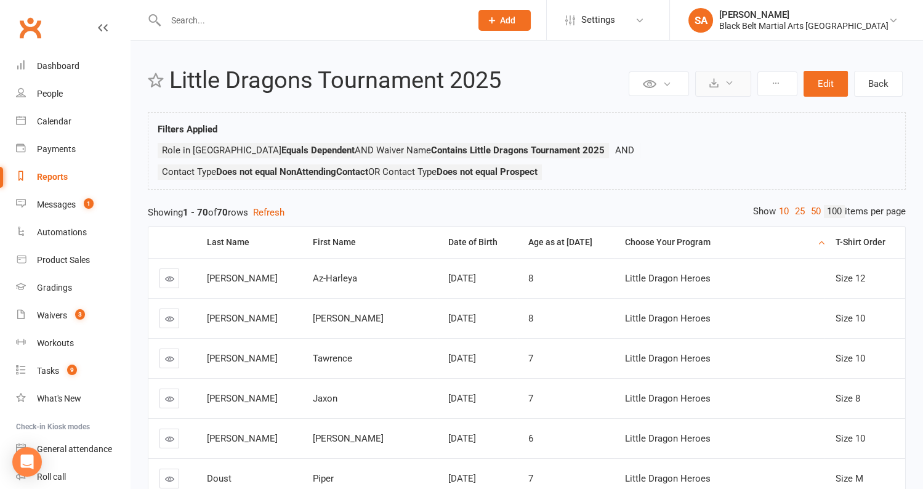
click at [726, 83] on button at bounding box center [723, 84] width 56 height 26
click at [680, 121] on link "Export to CSV" at bounding box center [685, 113] width 129 height 25
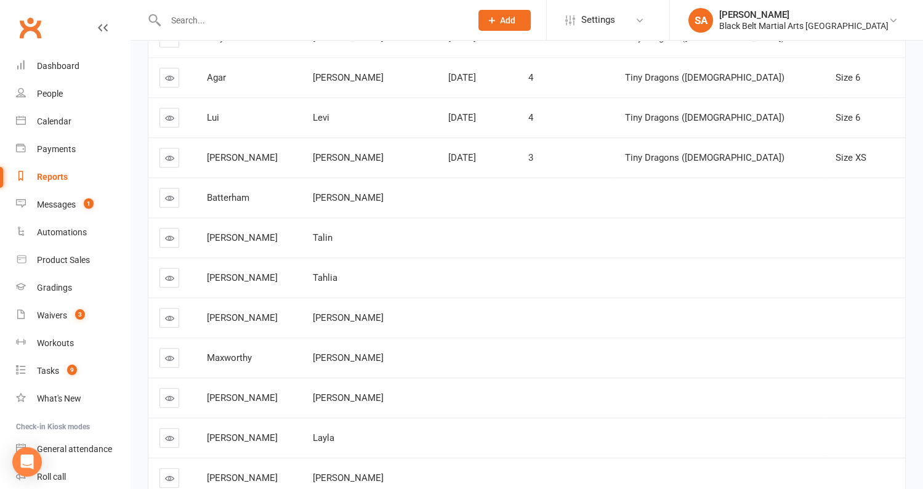
scroll to position [2323, 0]
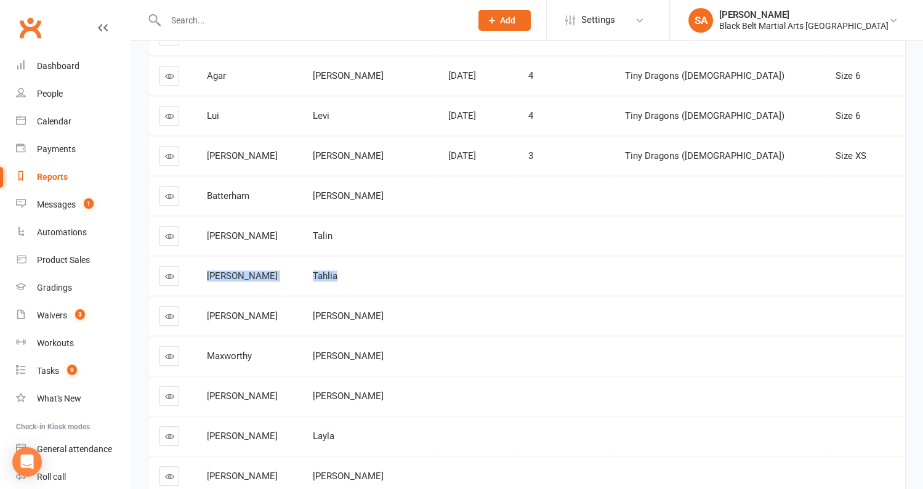
drag, startPoint x: 368, startPoint y: 255, endPoint x: 212, endPoint y: 257, distance: 155.8
click at [212, 257] on tr "Russell Tahlia" at bounding box center [526, 275] width 757 height 40
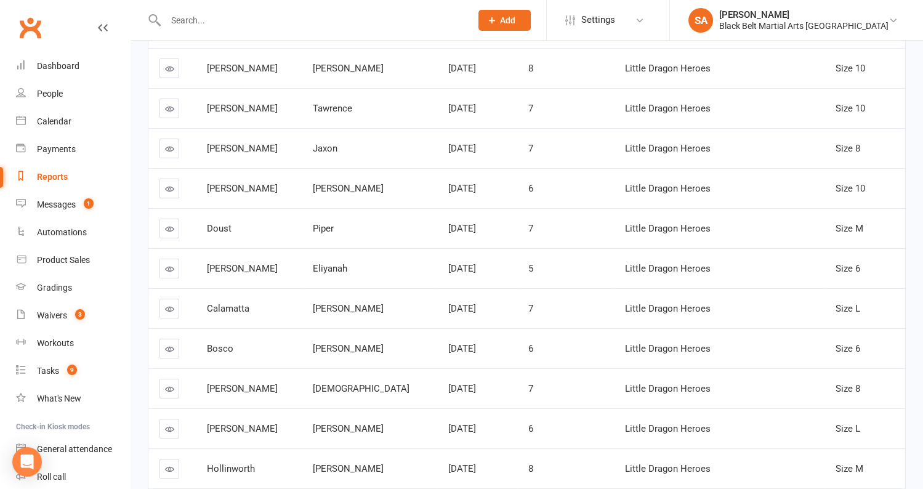
scroll to position [0, 0]
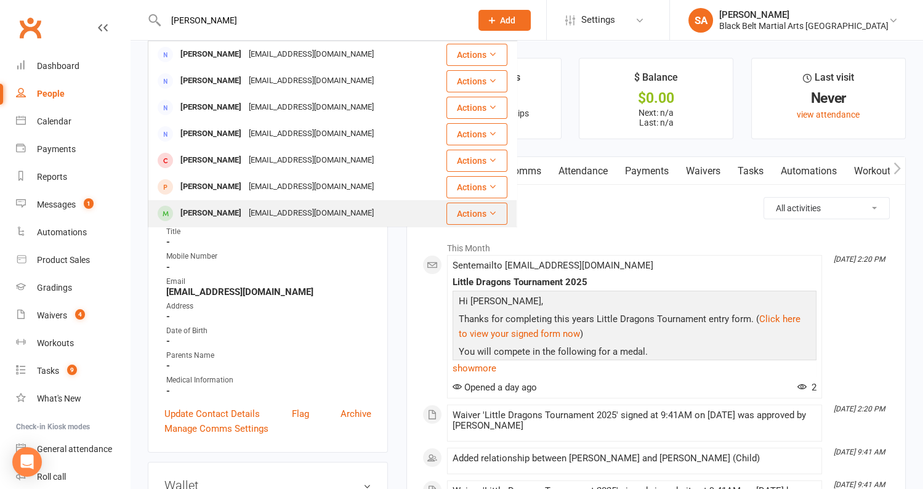
type input "[PERSON_NAME]"
click at [245, 212] on div "[EMAIL_ADDRESS][DOMAIN_NAME]" at bounding box center [311, 213] width 132 height 18
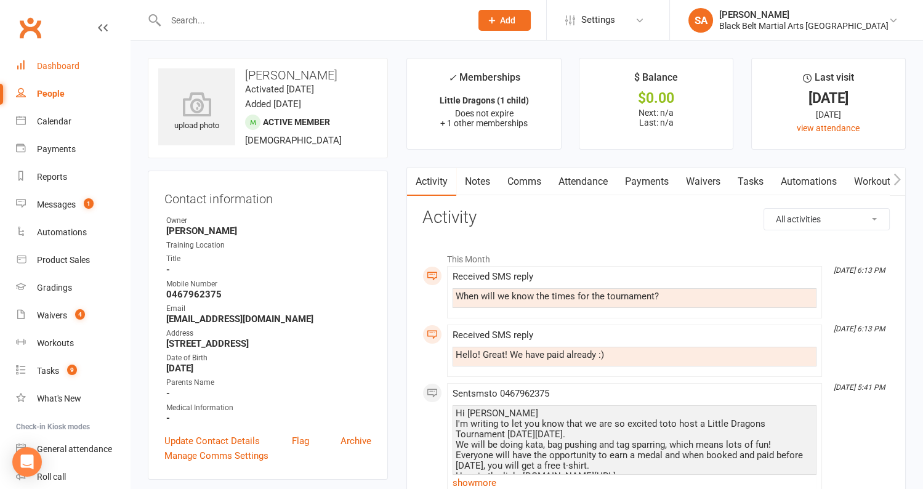
click at [51, 73] on link "Dashboard" at bounding box center [73, 66] width 114 height 28
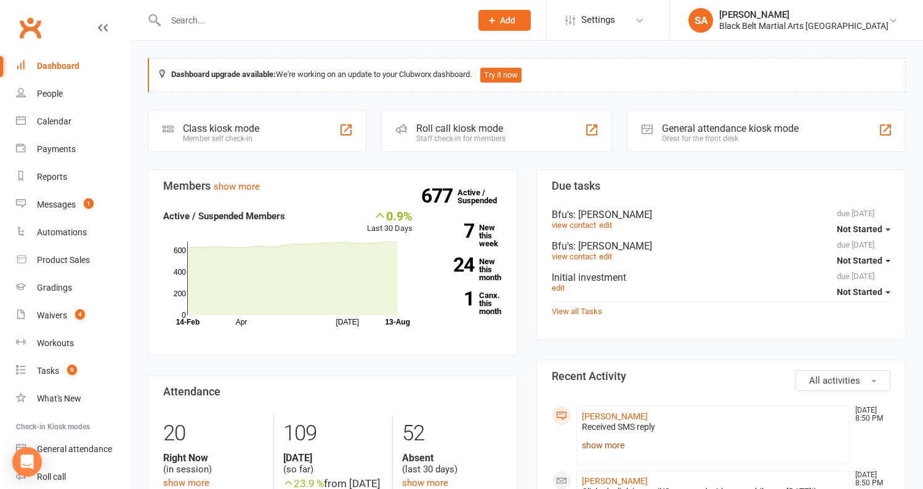
click at [614, 450] on link "show more" at bounding box center [713, 444] width 263 height 17
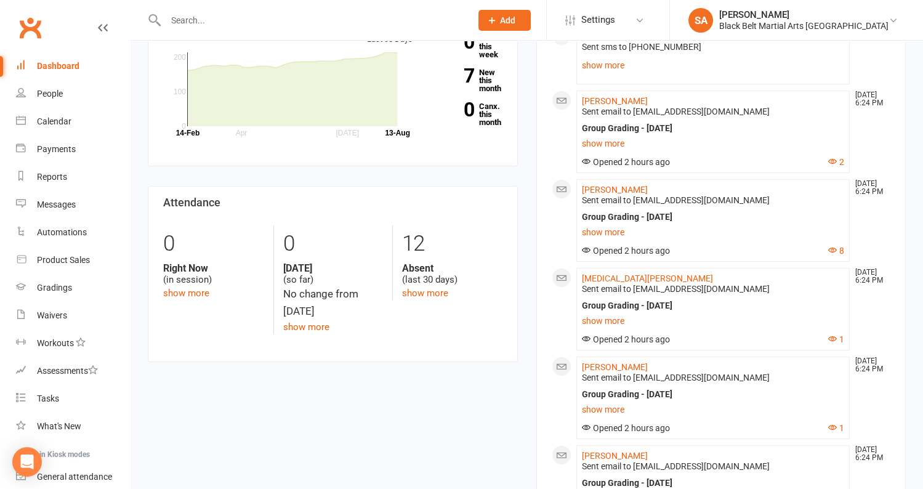
scroll to position [2, 0]
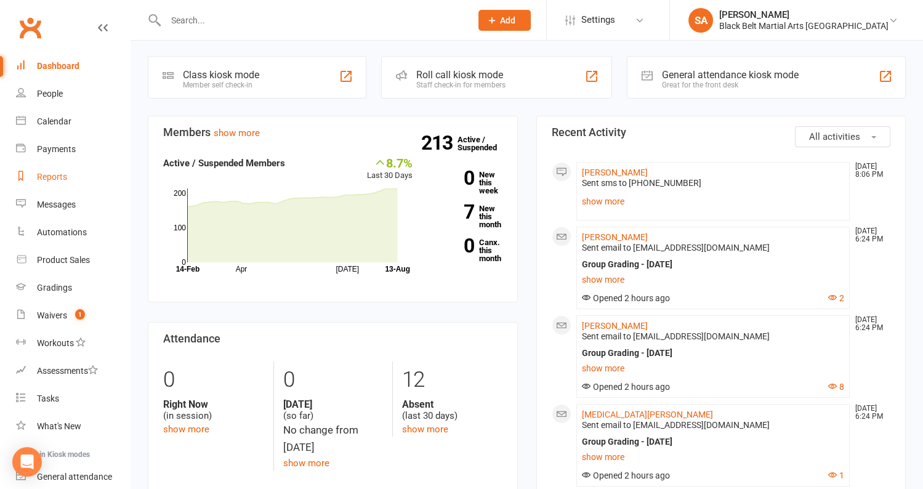
click at [57, 174] on div "Reports" at bounding box center [52, 177] width 30 height 10
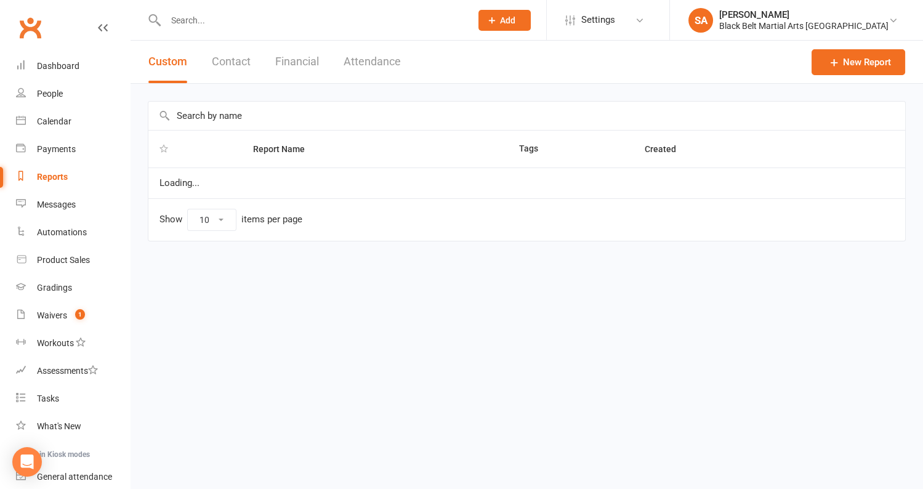
select select "100"
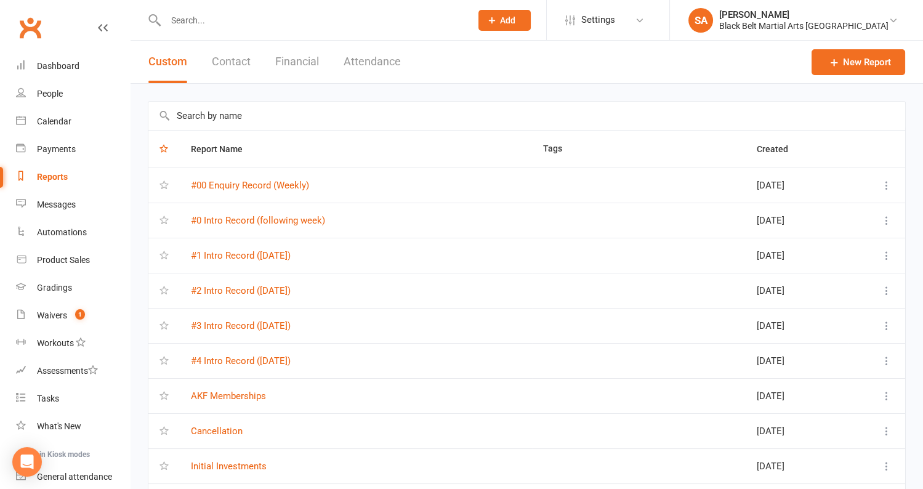
click at [223, 115] on input "text" at bounding box center [526, 116] width 757 height 28
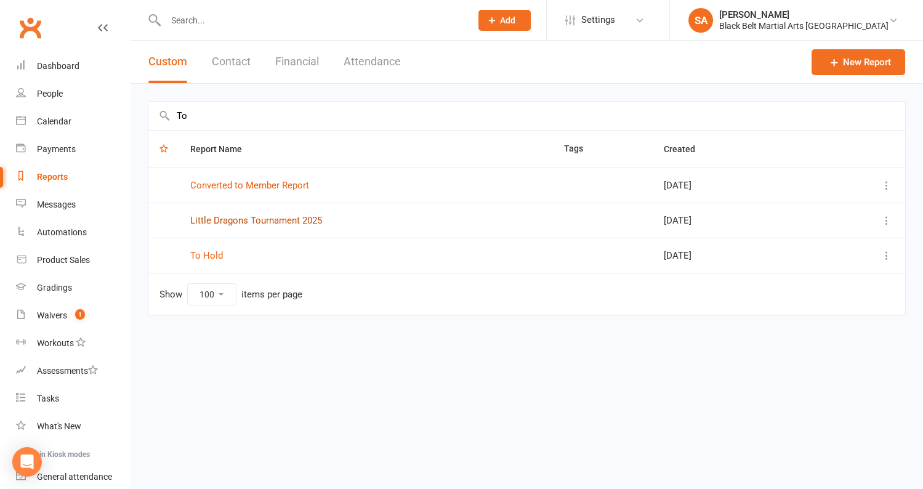
type input "To"
click at [254, 221] on link "Little Dragons Tournament 2025" at bounding box center [256, 220] width 132 height 11
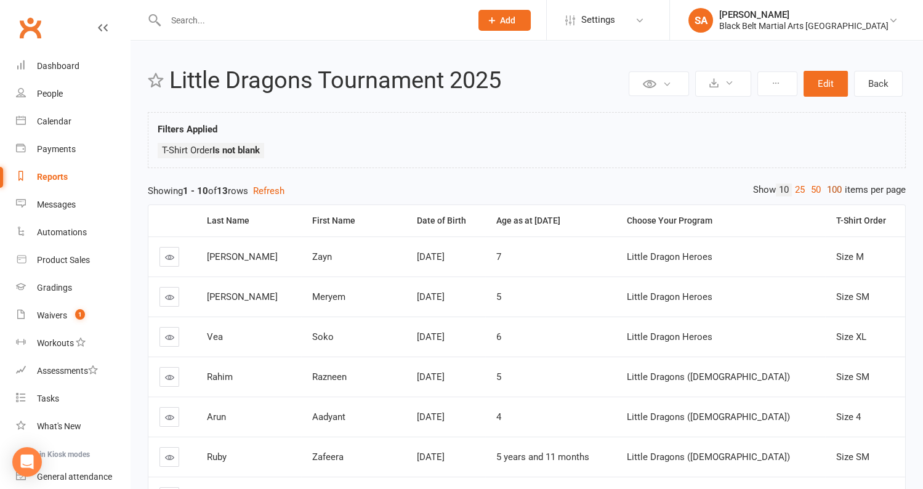
click at [835, 192] on link "100" at bounding box center [834, 189] width 21 height 13
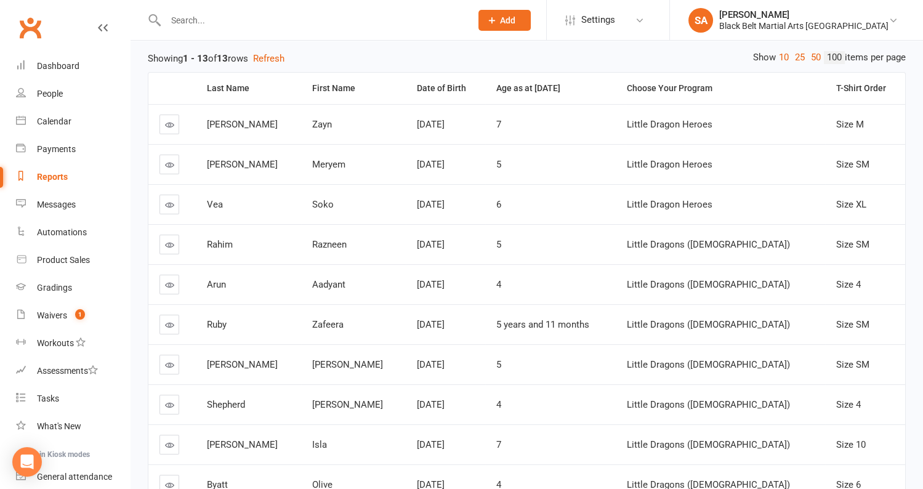
scroll to position [122, 0]
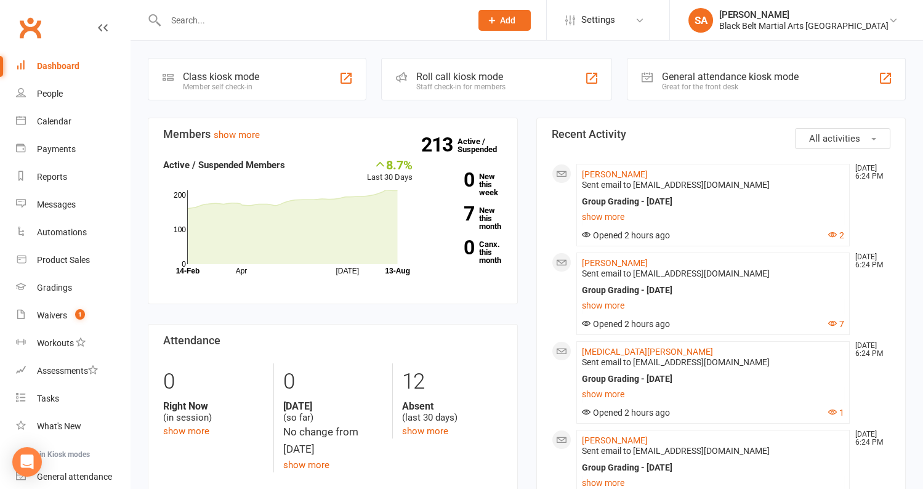
click at [264, 23] on input "text" at bounding box center [312, 20] width 300 height 17
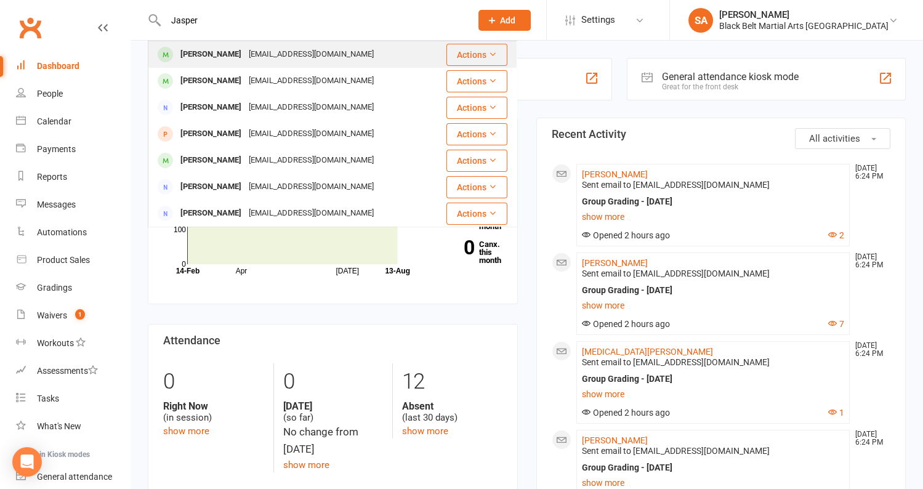
type input "Jasper"
click at [271, 56] on div "vic42b@gmail.com" at bounding box center [311, 55] width 132 height 18
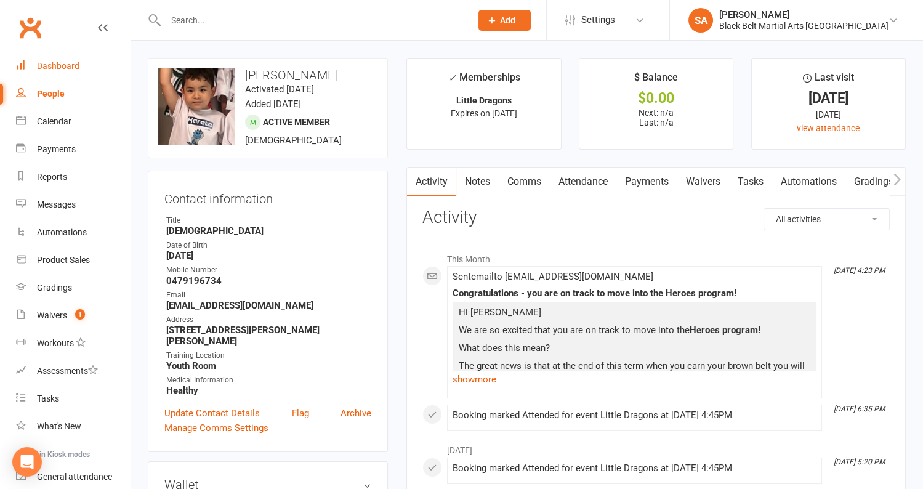
click at [57, 66] on div "Dashboard" at bounding box center [58, 66] width 42 height 10
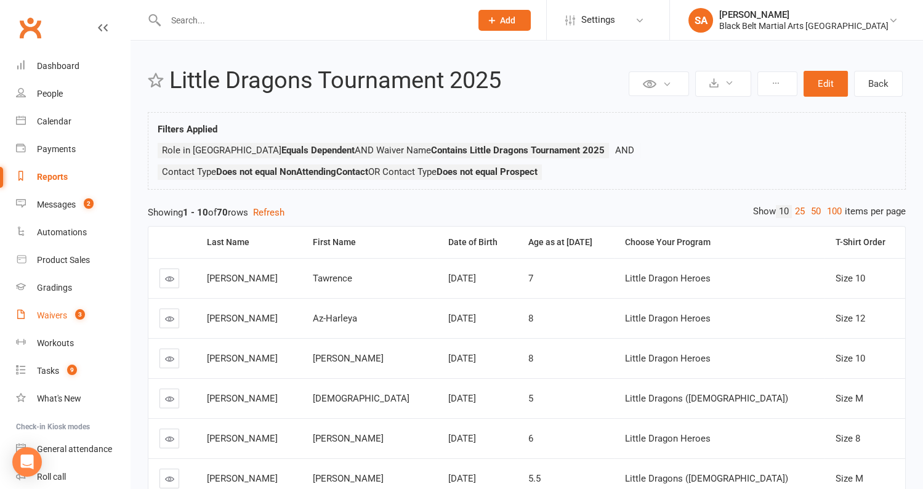
click at [40, 308] on link "Waivers 3" at bounding box center [73, 316] width 114 height 28
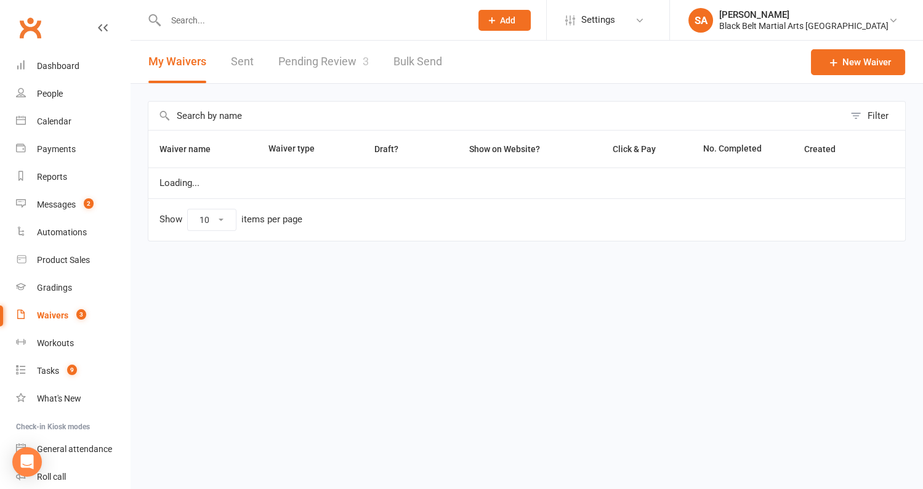
select select "100"
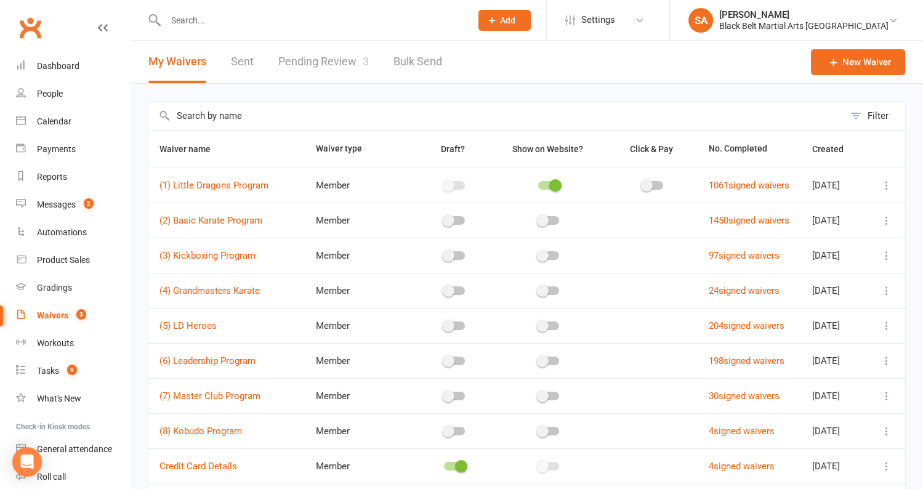
click at [324, 56] on link "Pending Review 3" at bounding box center [323, 62] width 90 height 42
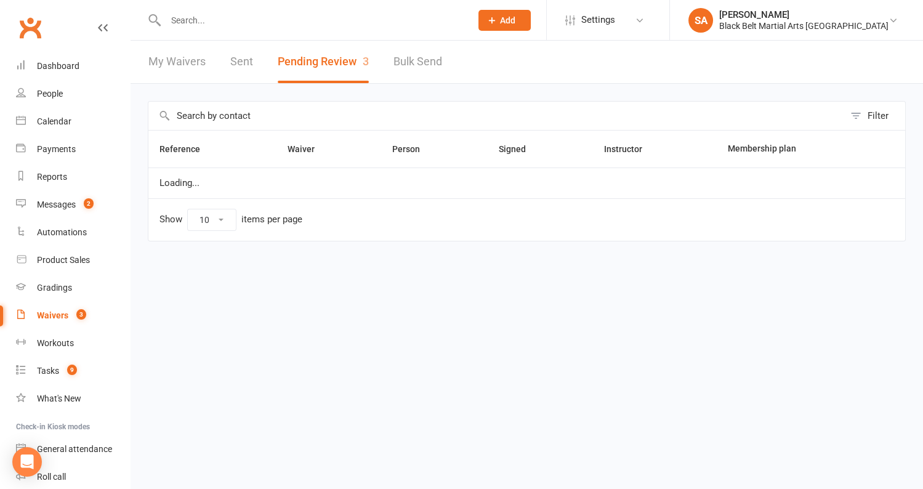
select select "50"
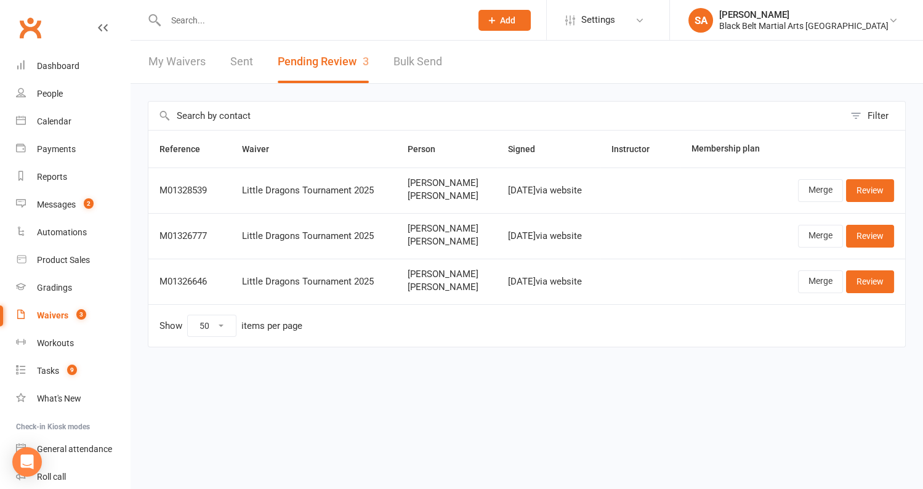
select select "100"
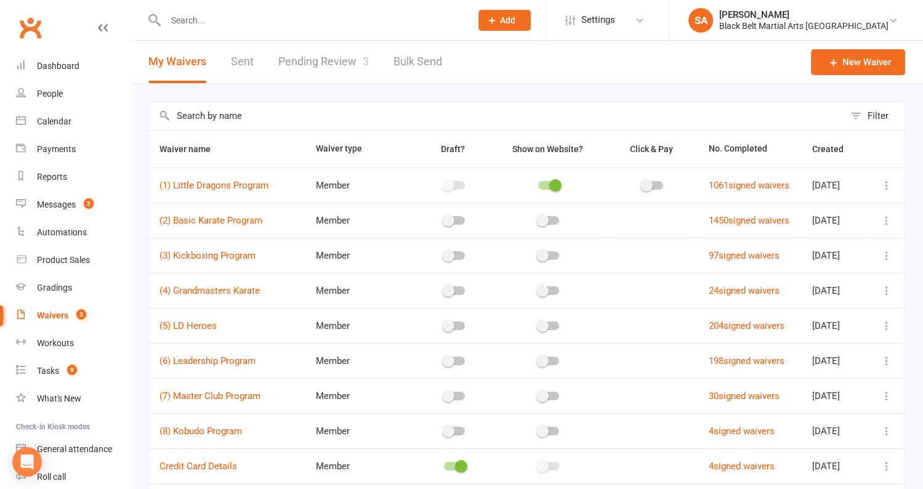
click at [63, 321] on link "Waivers 3" at bounding box center [73, 316] width 114 height 28
click at [60, 73] on link "Dashboard" at bounding box center [73, 66] width 114 height 28
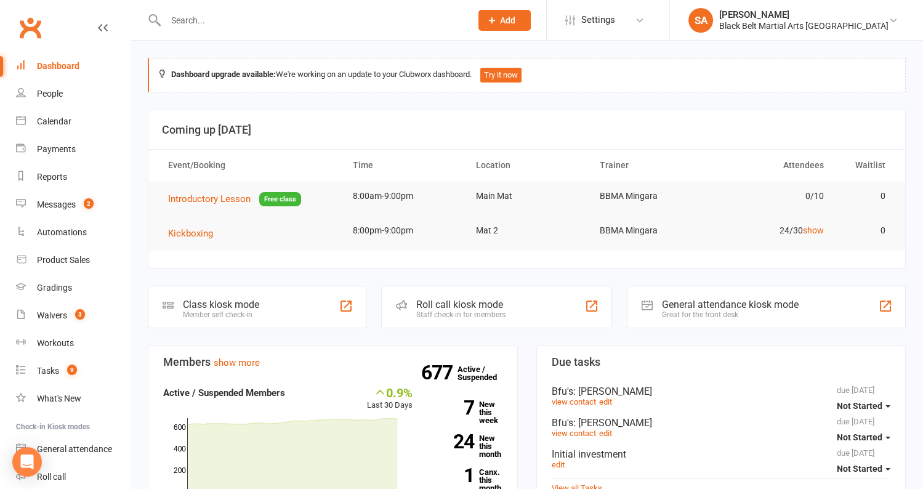
click at [294, 24] on input "text" at bounding box center [312, 20] width 300 height 17
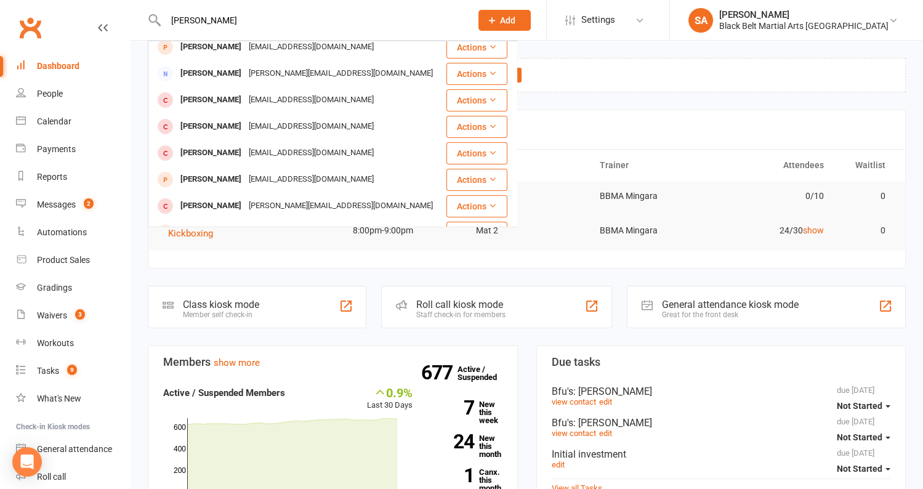
scroll to position [46, 0]
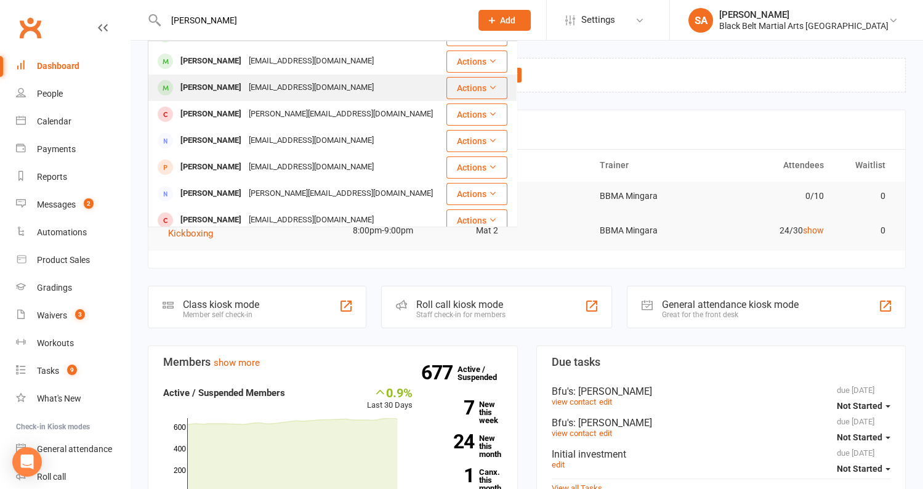
type input "[PERSON_NAME]"
click at [267, 93] on div "[EMAIL_ADDRESS][DOMAIN_NAME]" at bounding box center [311, 88] width 132 height 18
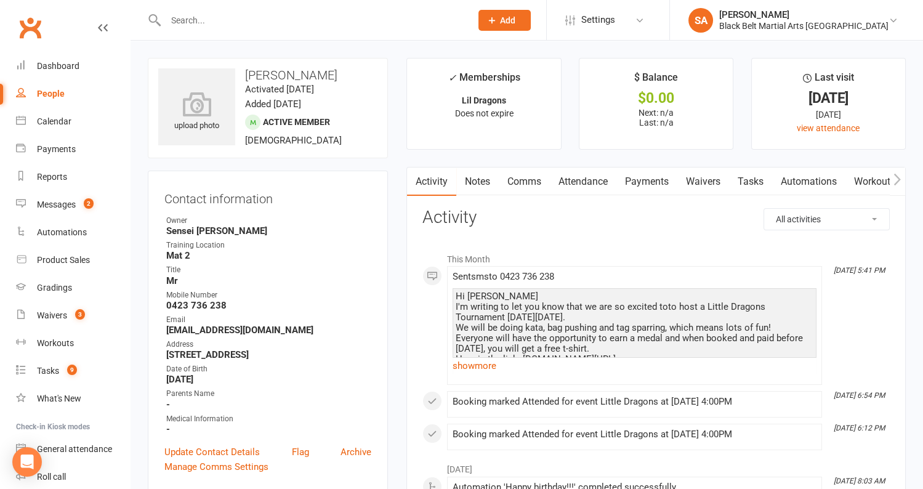
drag, startPoint x: 342, startPoint y: 71, endPoint x: 238, endPoint y: 75, distance: 104.1
click at [238, 75] on h3 "[PERSON_NAME]" at bounding box center [267, 75] width 219 height 14
copy h3 "[PERSON_NAME]"
click at [246, 15] on input "text" at bounding box center [312, 20] width 300 height 17
paste input "[PERSON_NAME]"
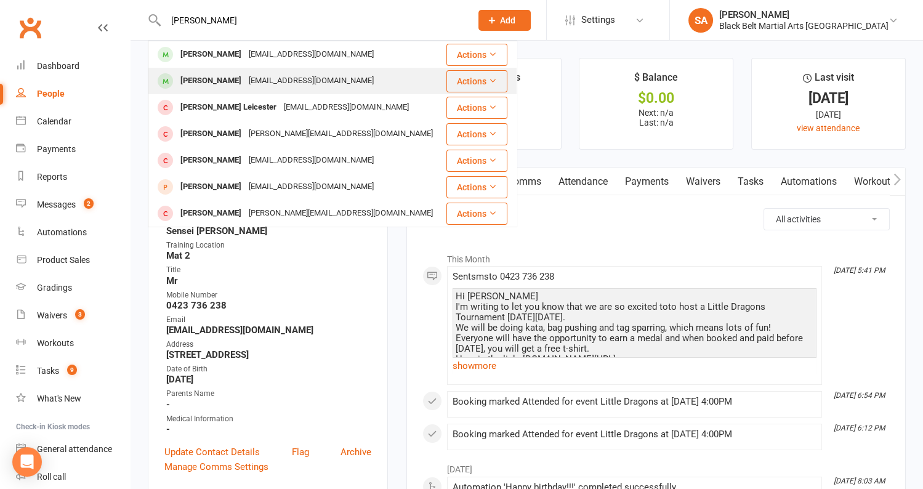
type input "[PERSON_NAME]"
click at [242, 72] on div "[PERSON_NAME]" at bounding box center [211, 81] width 68 height 18
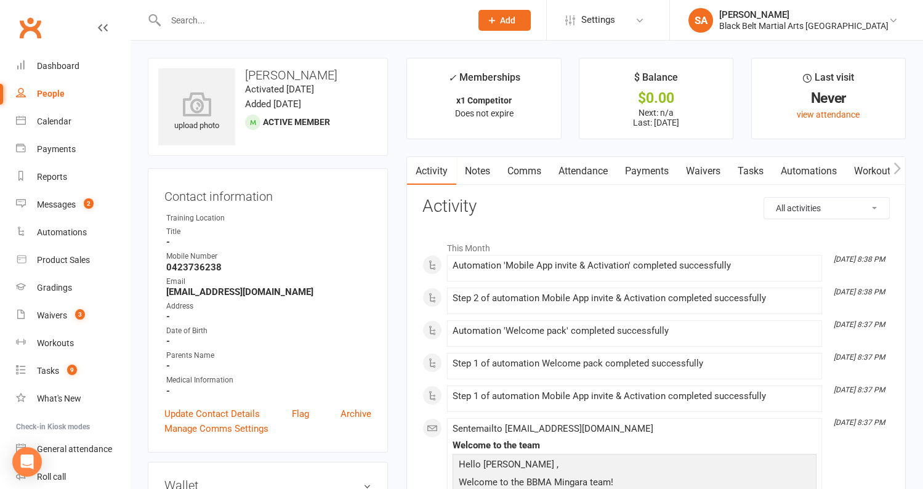
click at [592, 175] on link "Attendance" at bounding box center [583, 171] width 66 height 28
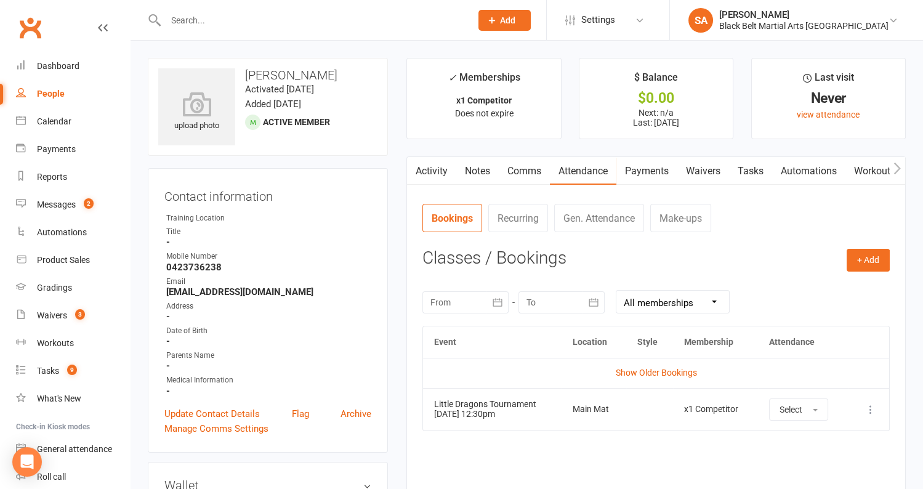
click at [653, 169] on link "Payments" at bounding box center [646, 171] width 61 height 28
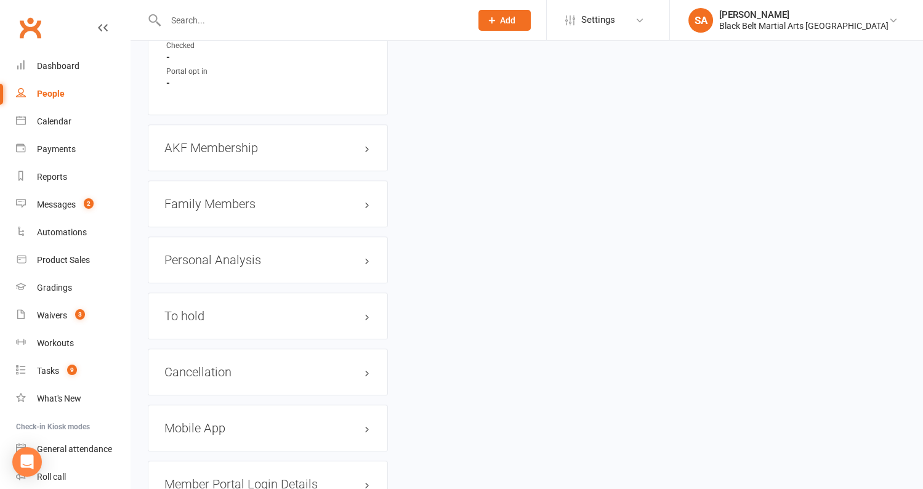
scroll to position [1149, 0]
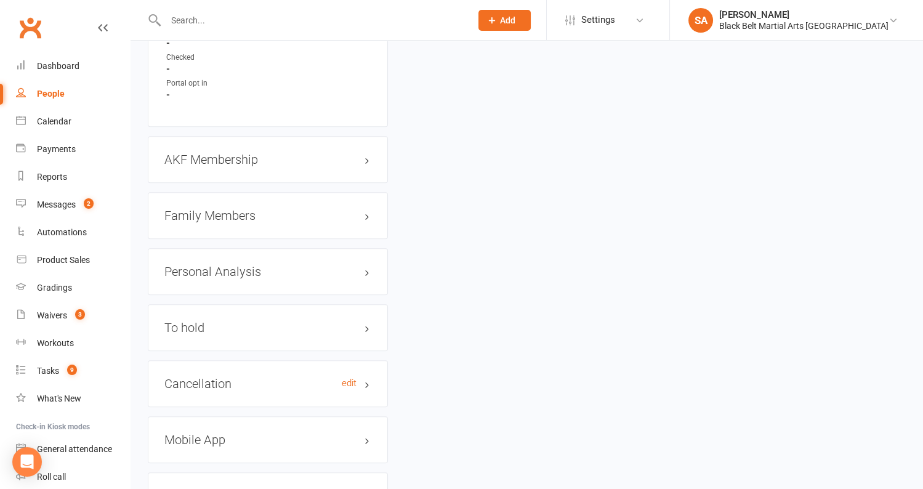
click at [234, 377] on h3 "Cancellation edit" at bounding box center [267, 384] width 207 height 14
click at [244, 141] on div "AKF Membership edit" at bounding box center [268, 159] width 240 height 47
click at [239, 153] on h3 "AKF Membership edit" at bounding box center [267, 160] width 207 height 14
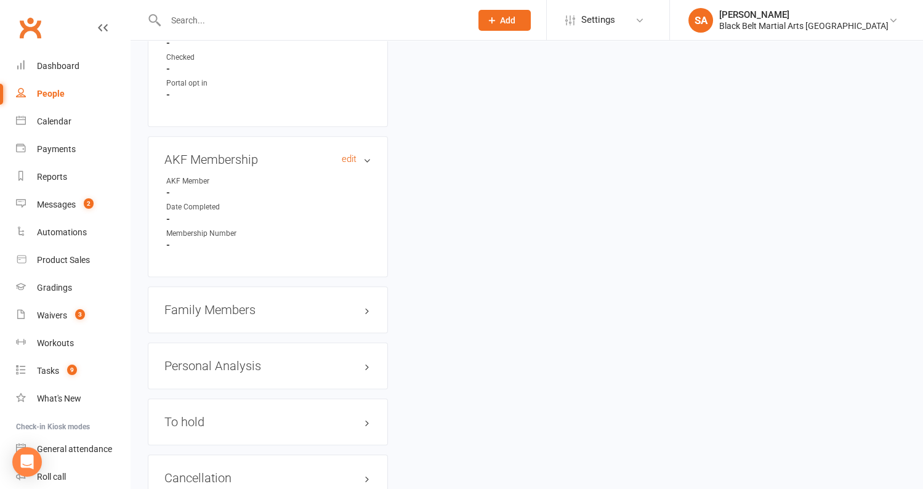
click at [239, 153] on h3 "AKF Membership edit" at bounding box center [267, 160] width 207 height 14
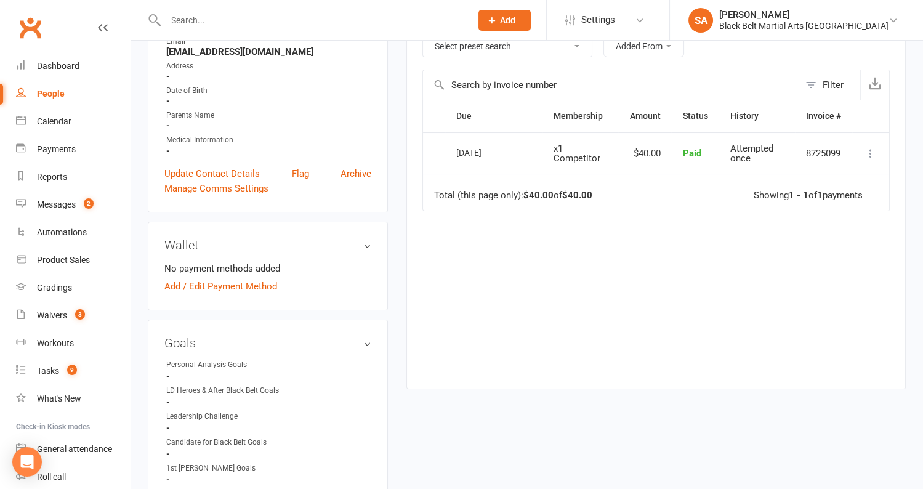
scroll to position [0, 0]
